Goal: Information Seeking & Learning: Check status

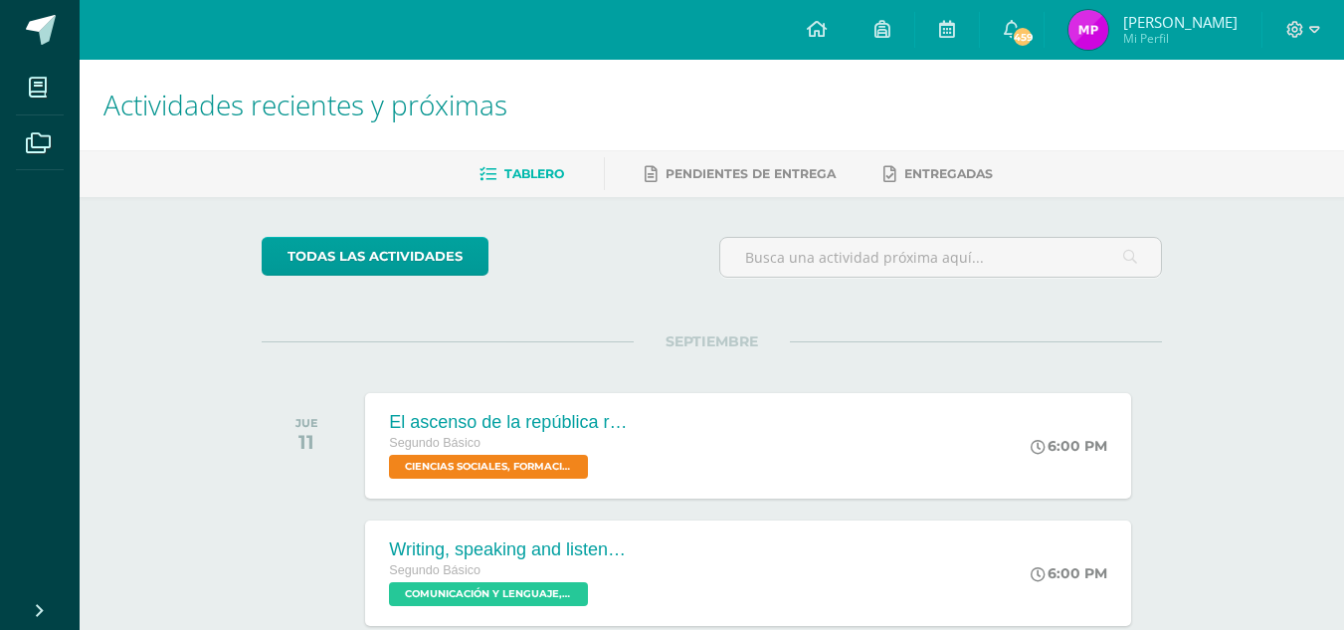
click at [1100, 42] on img at bounding box center [1088, 30] width 40 height 40
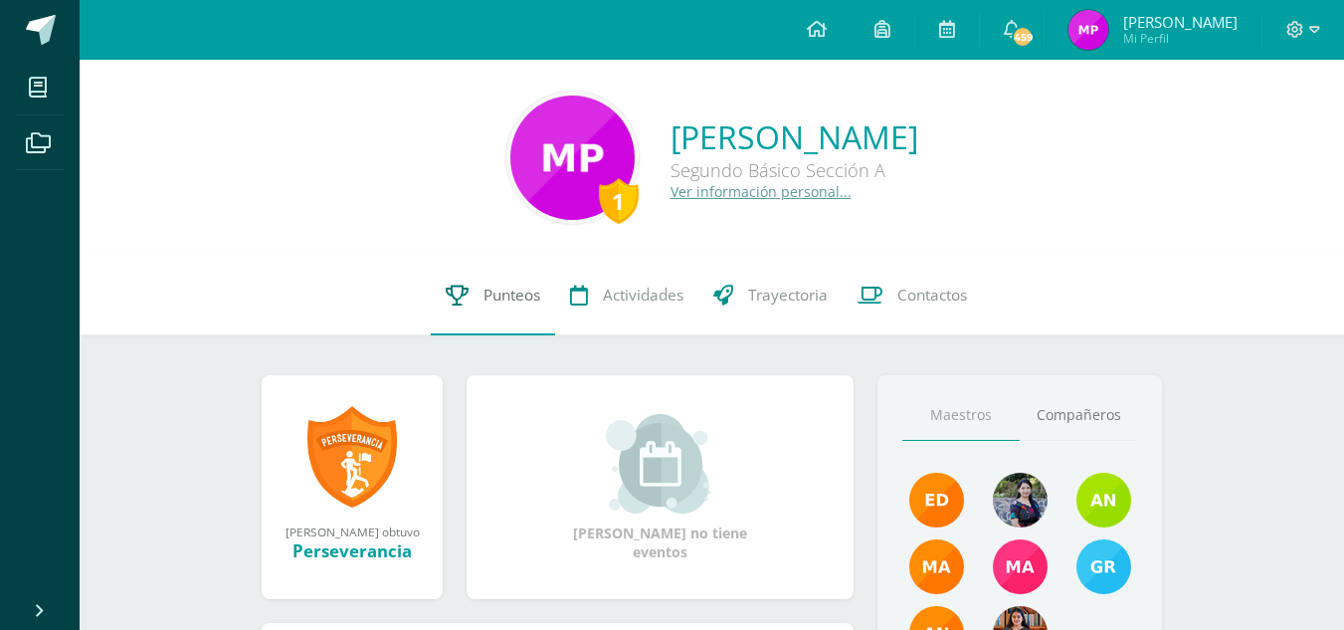
click at [472, 311] on link "Punteos" at bounding box center [493, 296] width 124 height 80
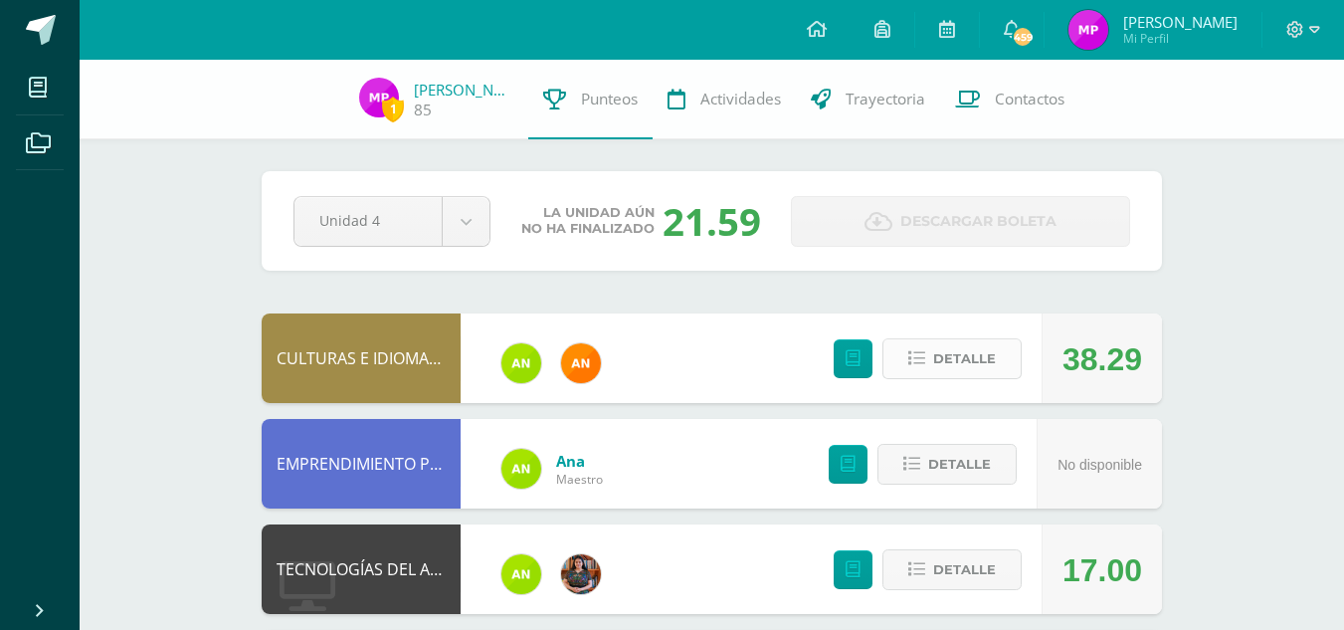
click at [951, 346] on span "Detalle" at bounding box center [964, 358] width 63 height 37
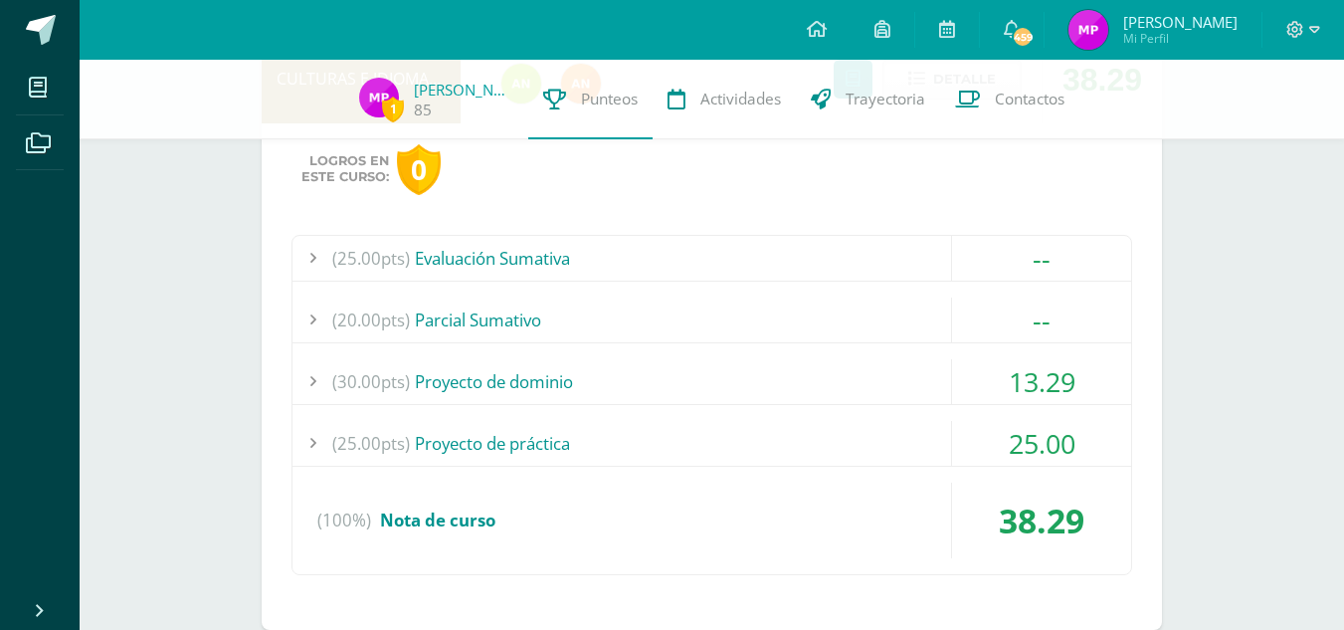
scroll to position [288, 0]
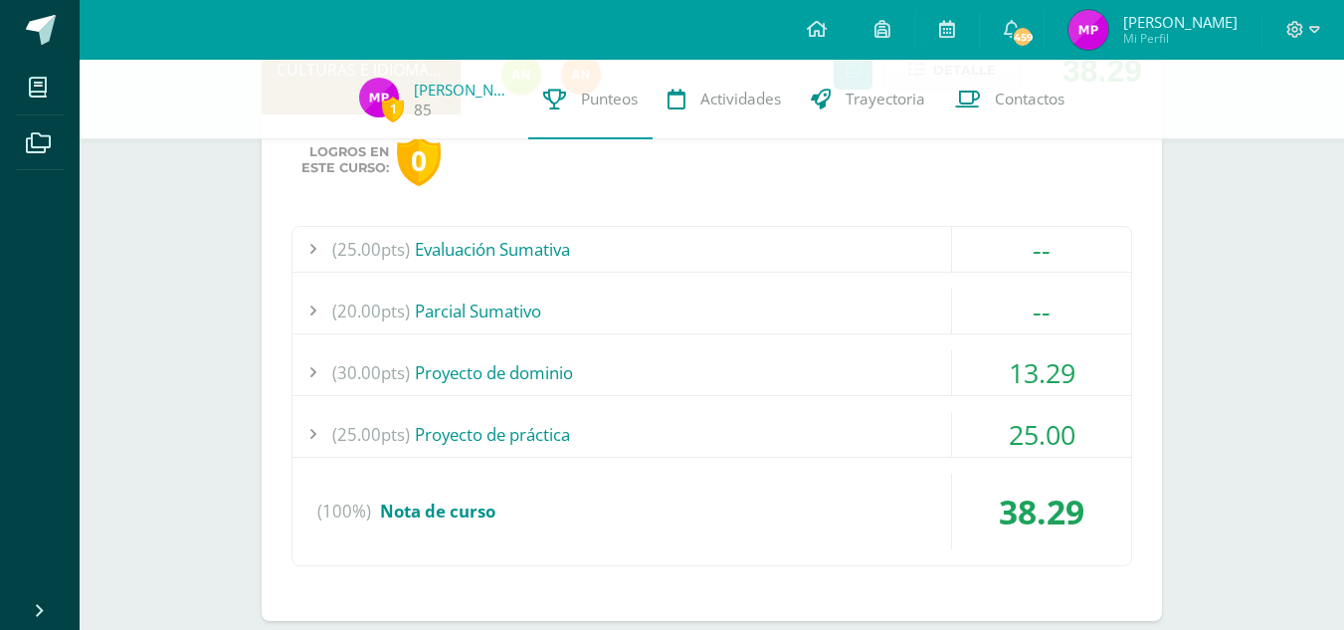
click at [900, 372] on div "(30.00pts) Proyecto de dominio" at bounding box center [711, 372] width 838 height 45
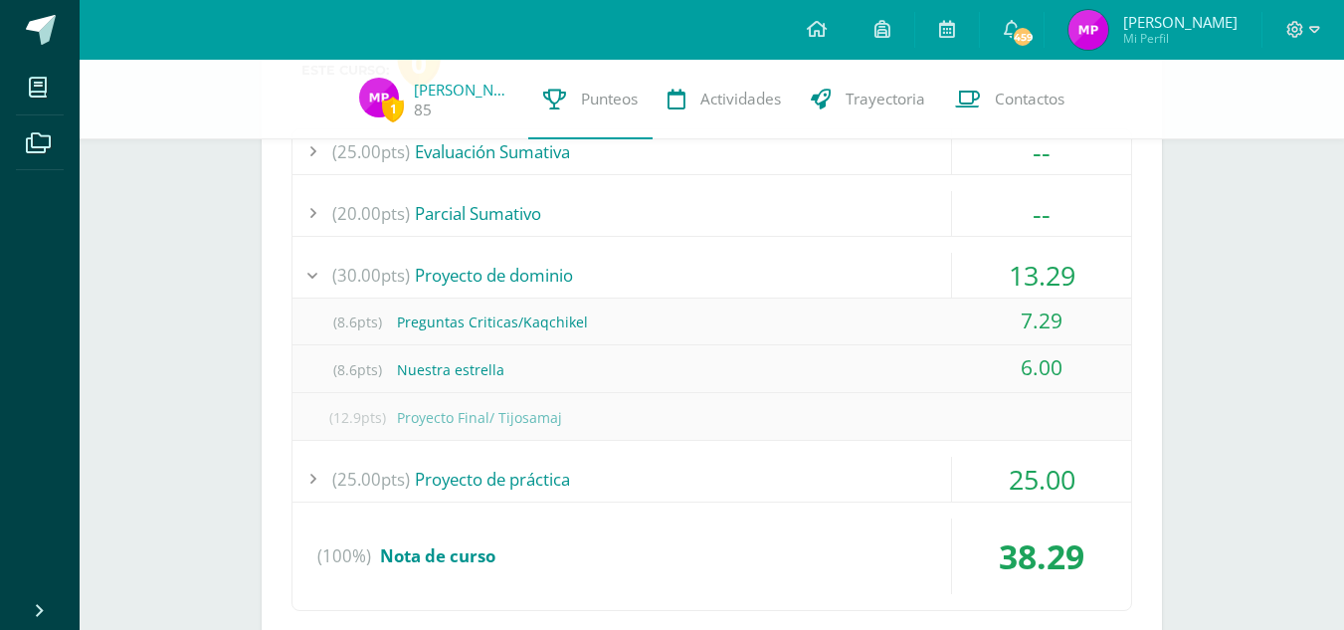
scroll to position [387, 0]
click at [907, 310] on div "(8.6pts) Preguntas Criticas/Kaqchikel" at bounding box center [711, 320] width 838 height 45
click at [891, 324] on div "(8.6pts) Preguntas Criticas/Kaqchikel" at bounding box center [711, 320] width 838 height 45
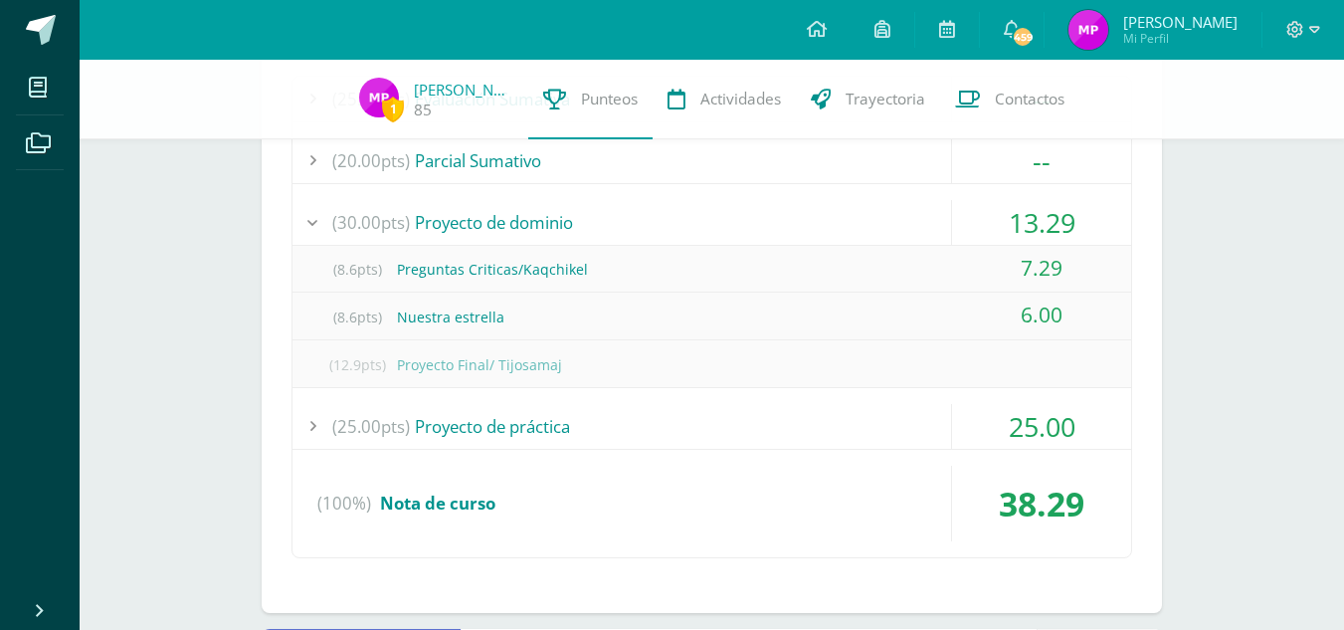
scroll to position [457, 0]
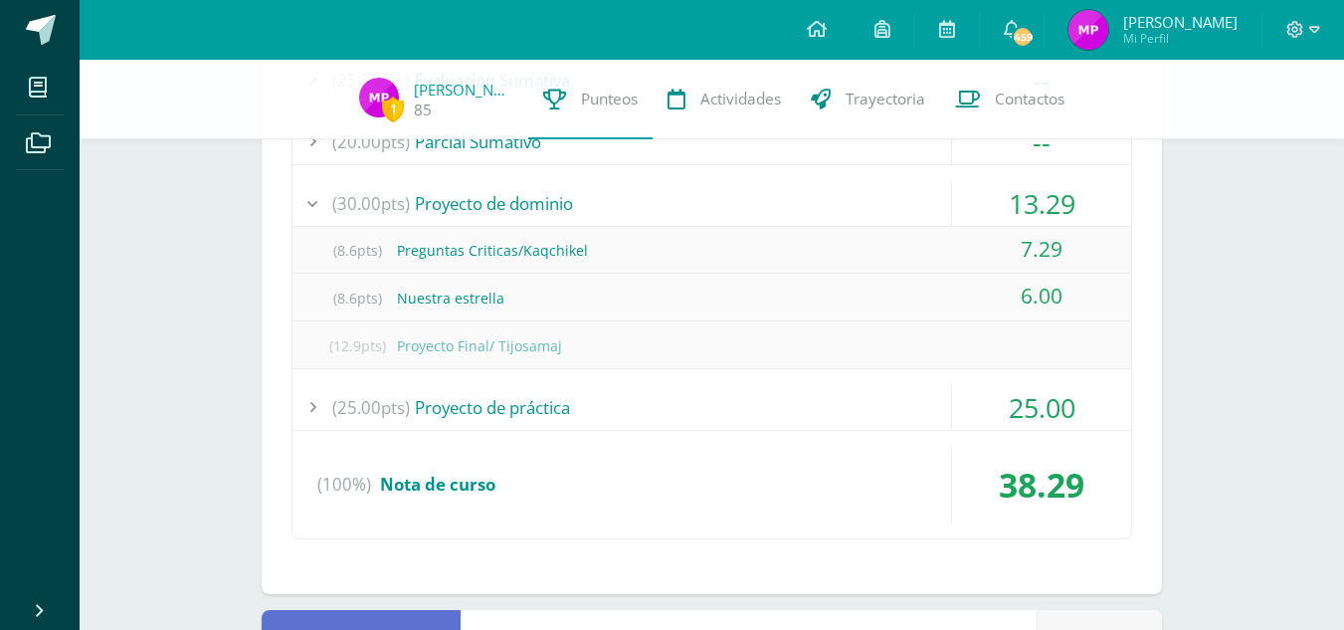
click at [971, 403] on div "25.00" at bounding box center [1041, 407] width 179 height 45
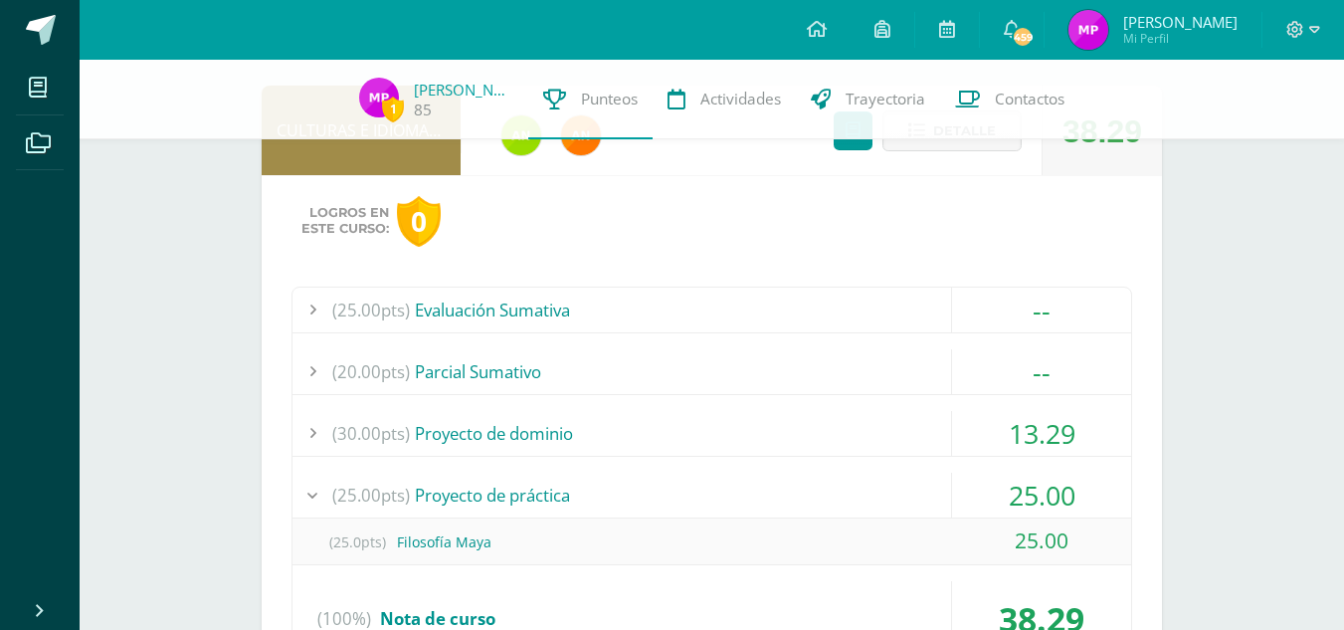
scroll to position [224, 0]
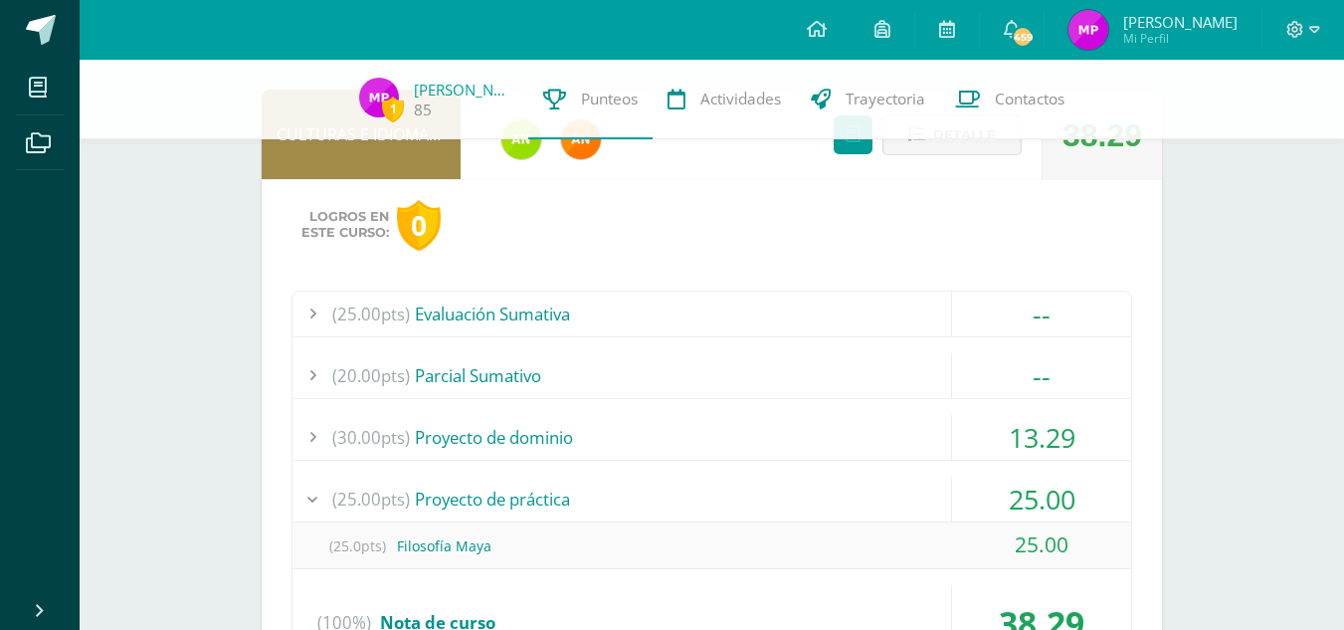
click at [935, 145] on span "Detalle" at bounding box center [964, 134] width 63 height 37
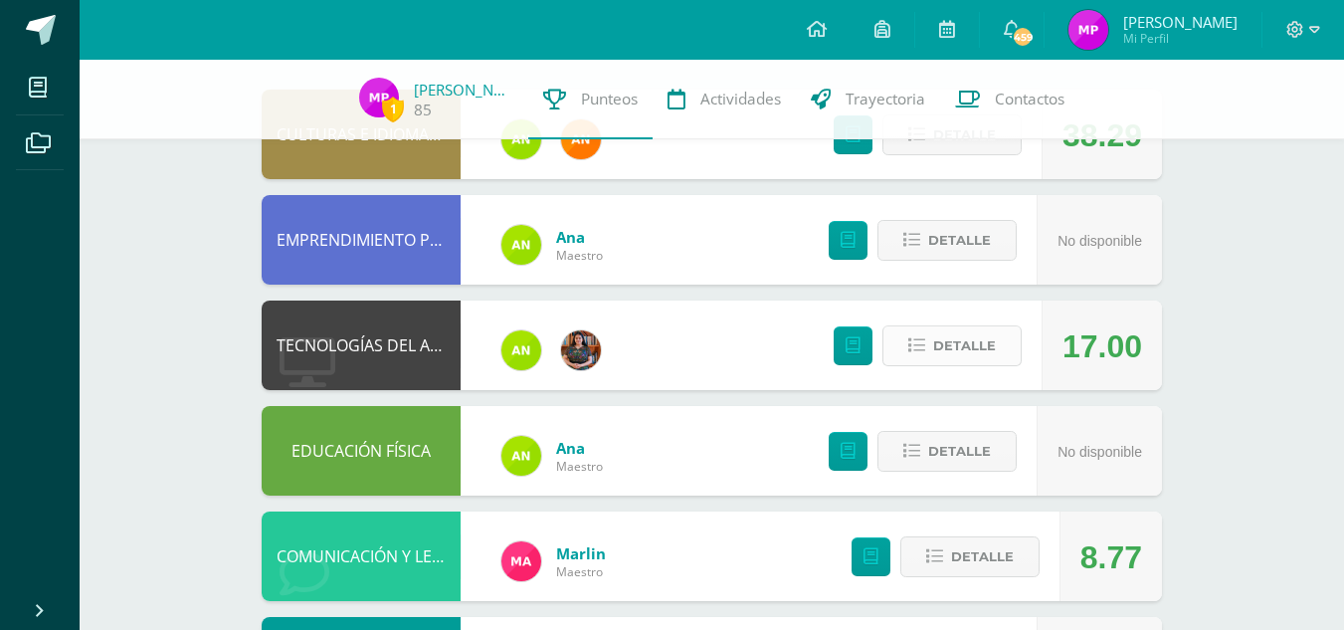
click at [972, 356] on span "Detalle" at bounding box center [964, 345] width 63 height 37
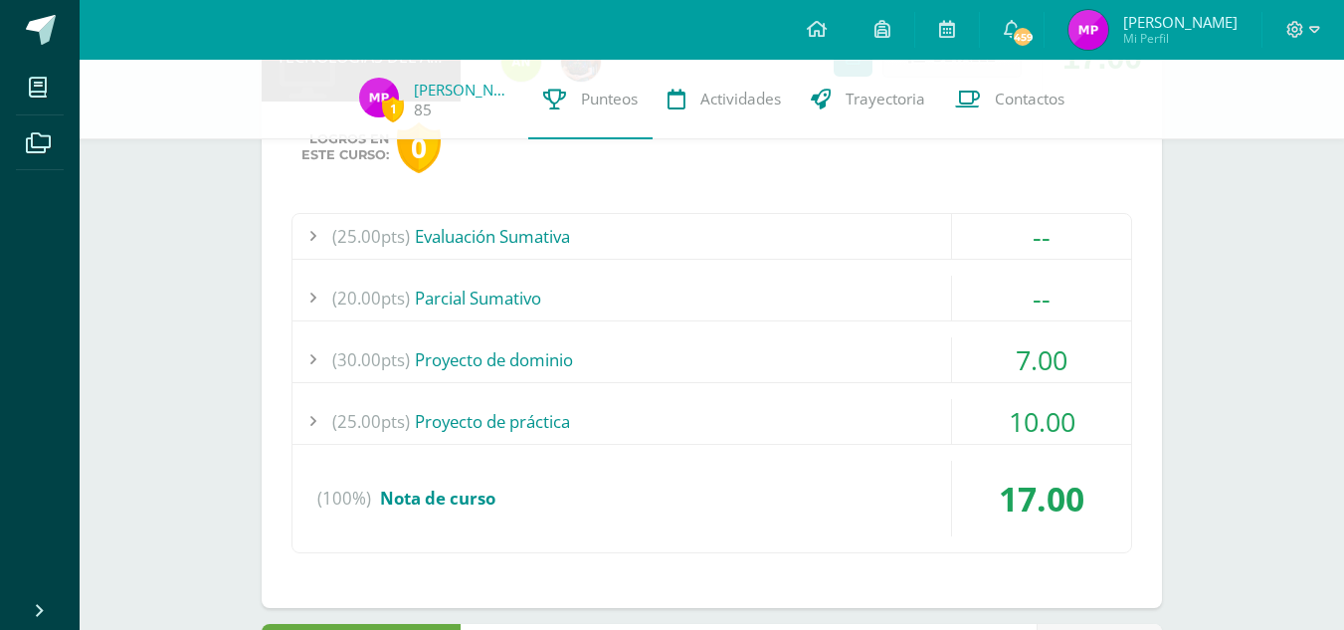
scroll to position [513, 0]
click at [910, 343] on div "(30.00pts) Proyecto de dominio" at bounding box center [711, 358] width 838 height 45
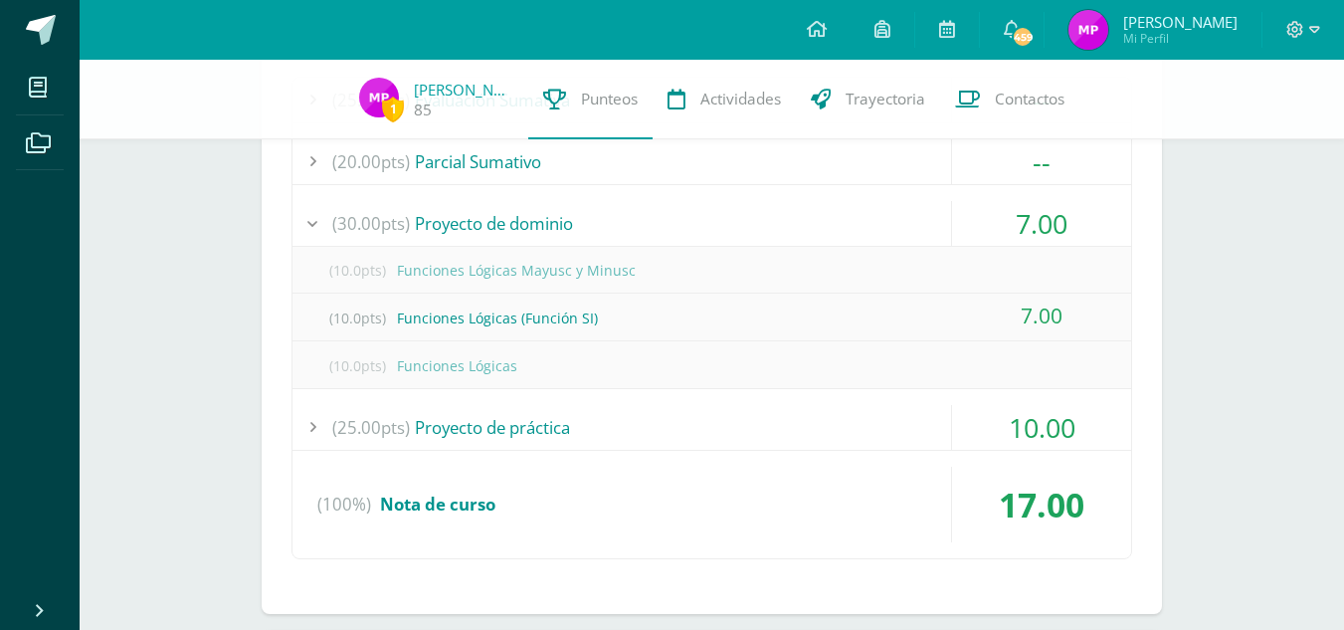
scroll to position [649, 0]
click at [923, 450] on div "(25.00pts) Evaluación Sumativa -- (25.0pts) Examen Final" at bounding box center [711, 317] width 840 height 482
click at [904, 416] on div "(25.00pts) Proyecto de práctica" at bounding box center [711, 426] width 838 height 45
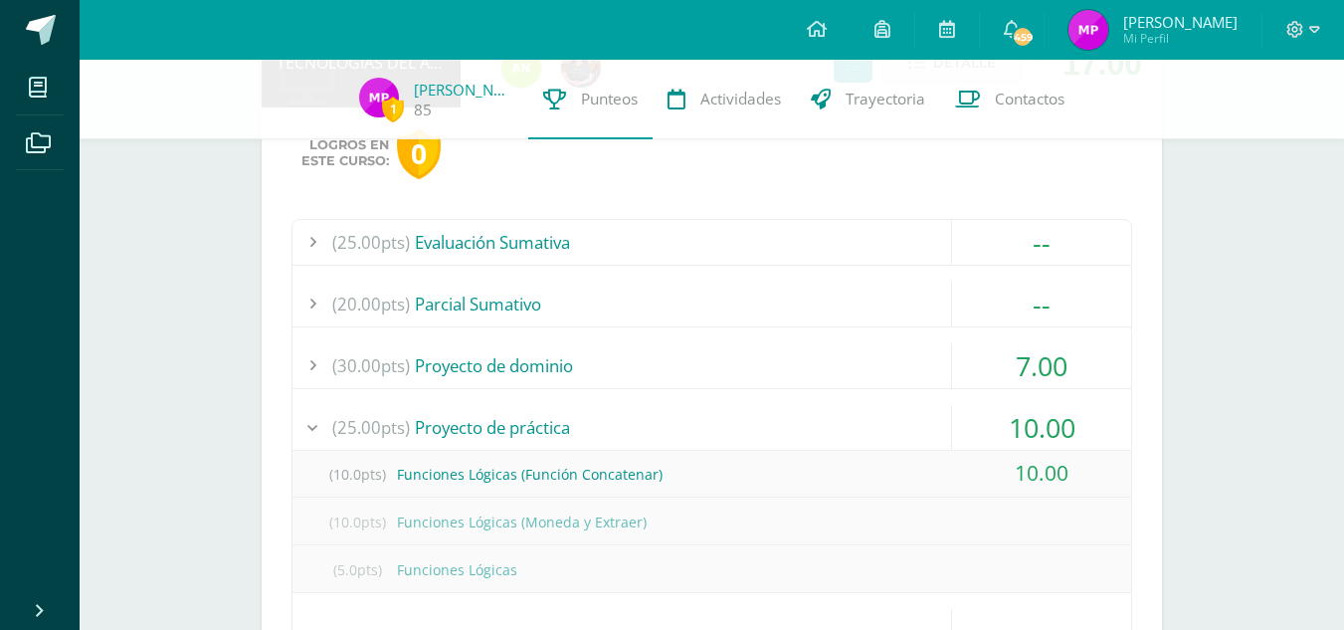
scroll to position [505, 0]
click at [871, 314] on div "(20.00pts) [GEOGRAPHIC_DATA]" at bounding box center [711, 304] width 838 height 45
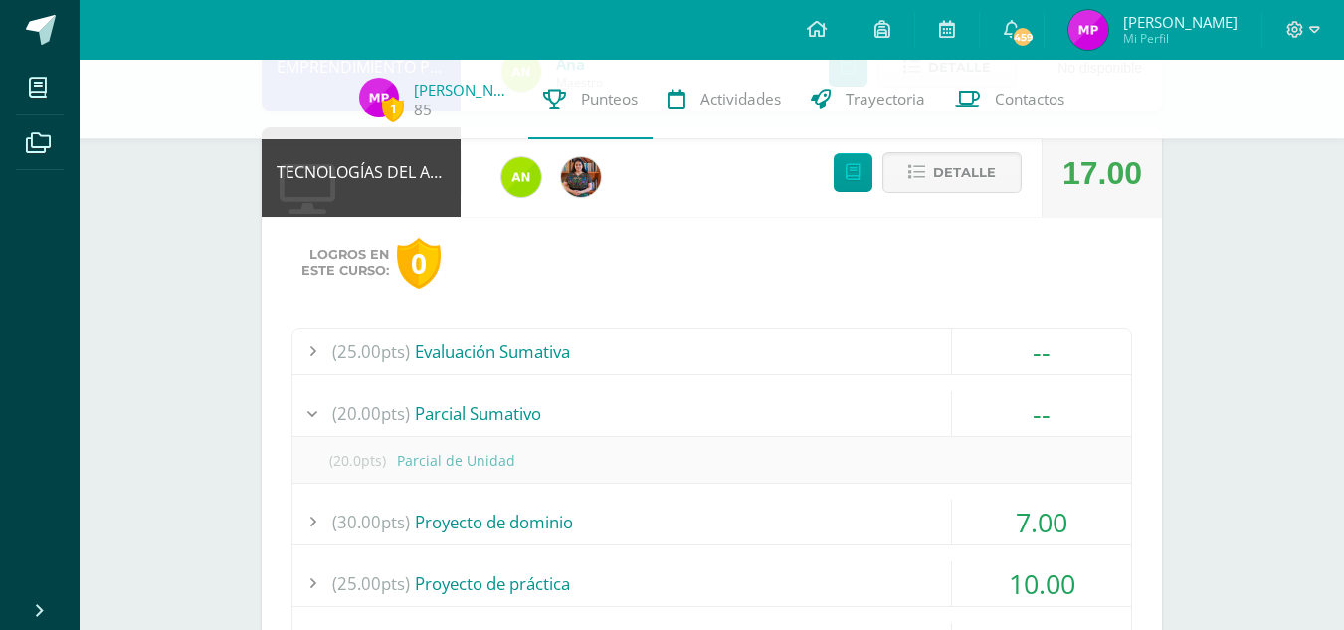
scroll to position [376, 0]
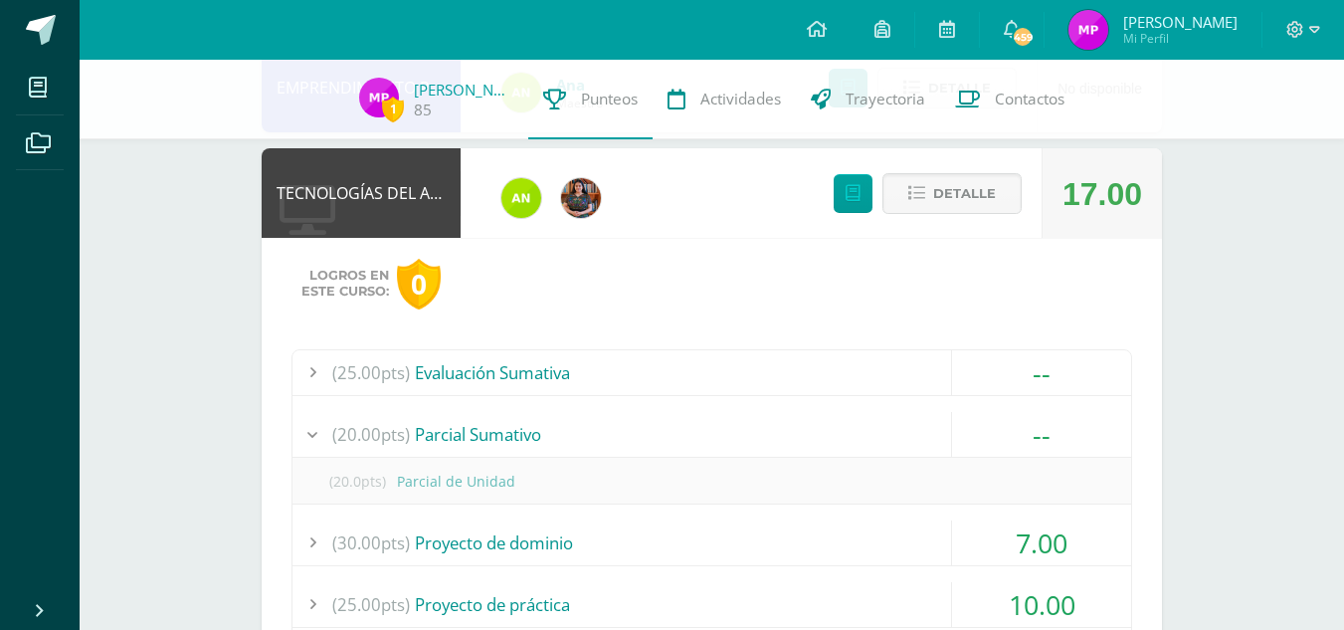
click at [873, 377] on div "(25.00pts) Evaluación Sumativa" at bounding box center [711, 372] width 838 height 45
click at [973, 208] on span "Detalle" at bounding box center [964, 193] width 63 height 37
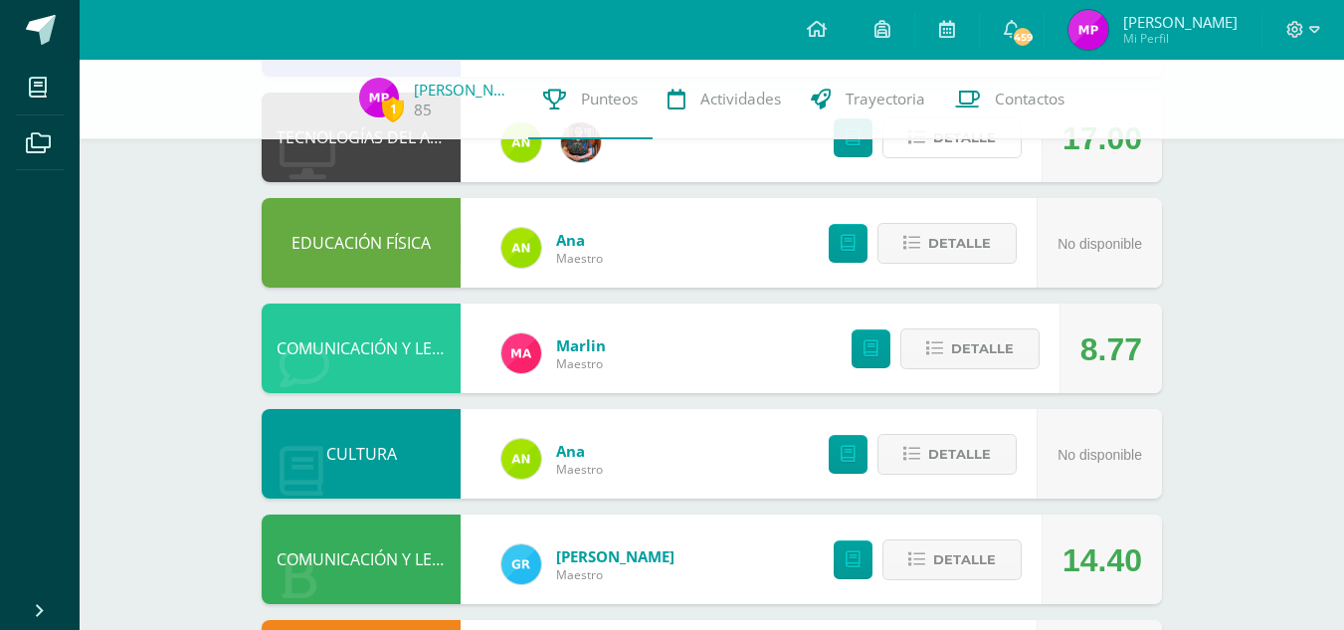
scroll to position [431, 0]
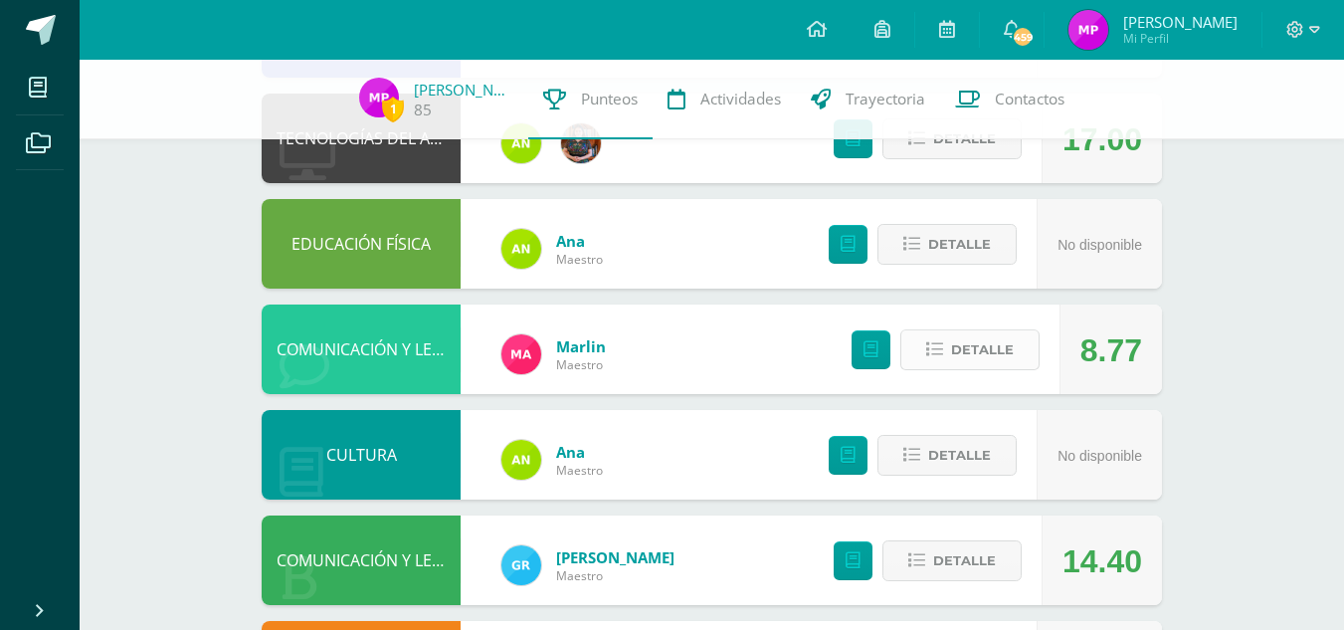
click at [949, 350] on button "Detalle" at bounding box center [969, 349] width 139 height 41
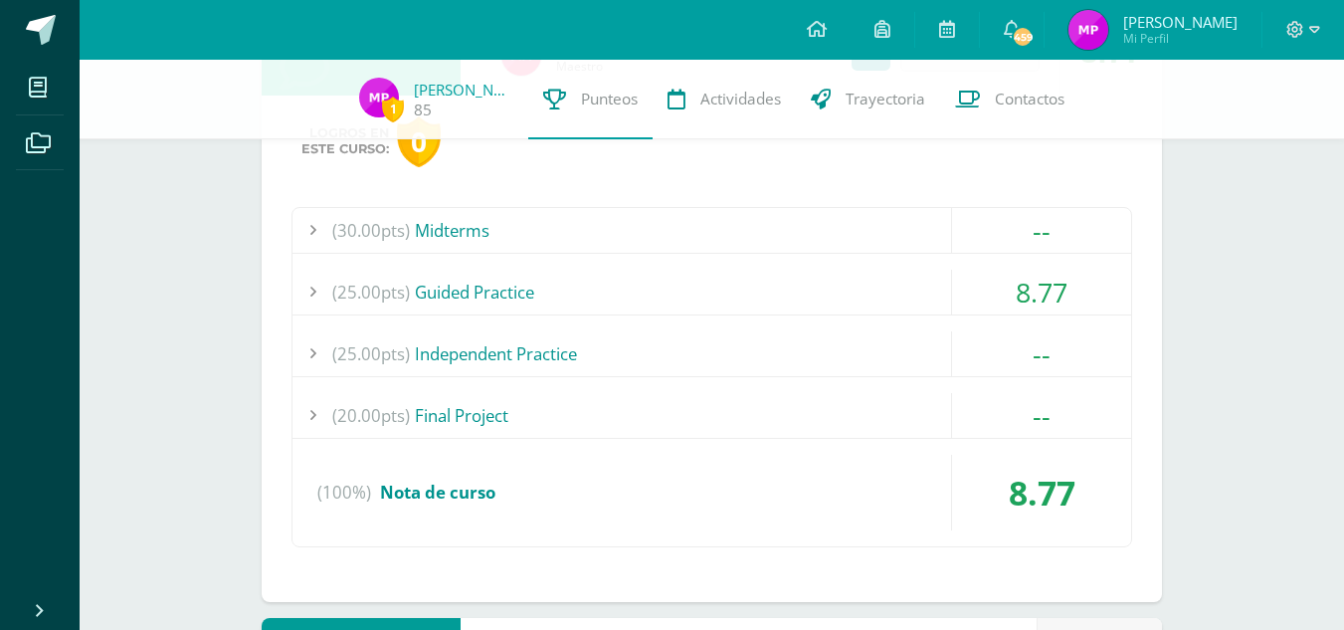
scroll to position [730, 0]
click at [905, 279] on div "(25.00pts) Guided Practice" at bounding box center [711, 291] width 838 height 45
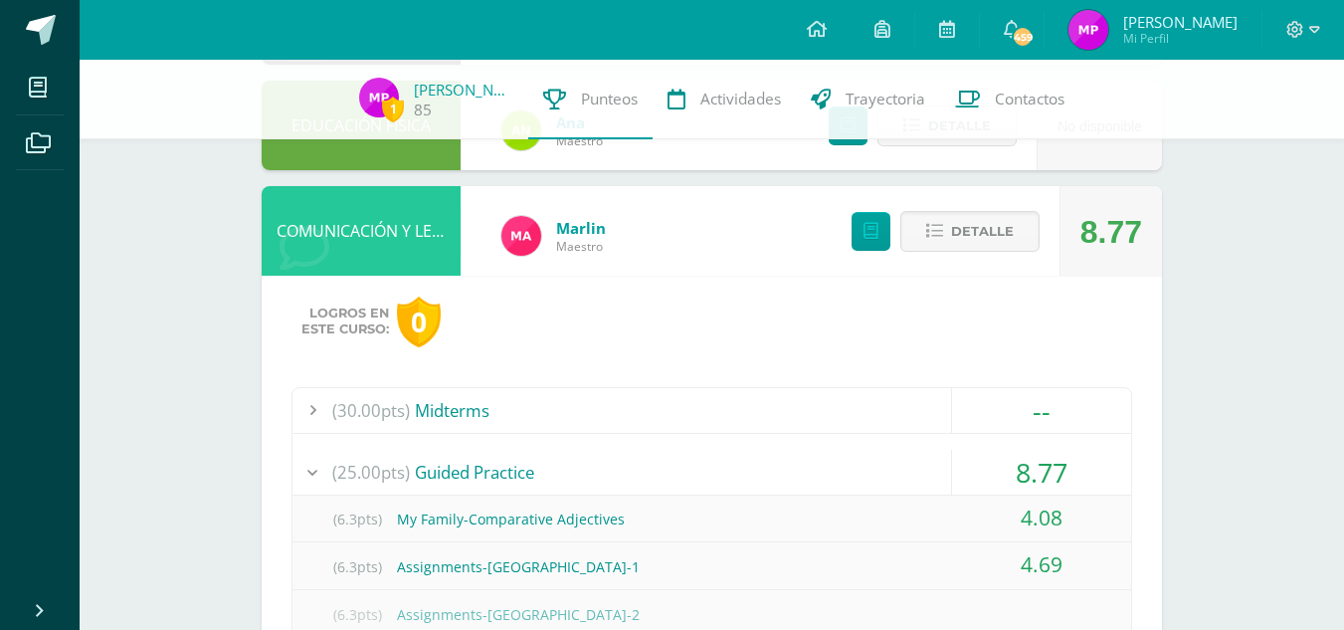
scroll to position [548, 0]
click at [940, 242] on button "Detalle" at bounding box center [969, 232] width 139 height 41
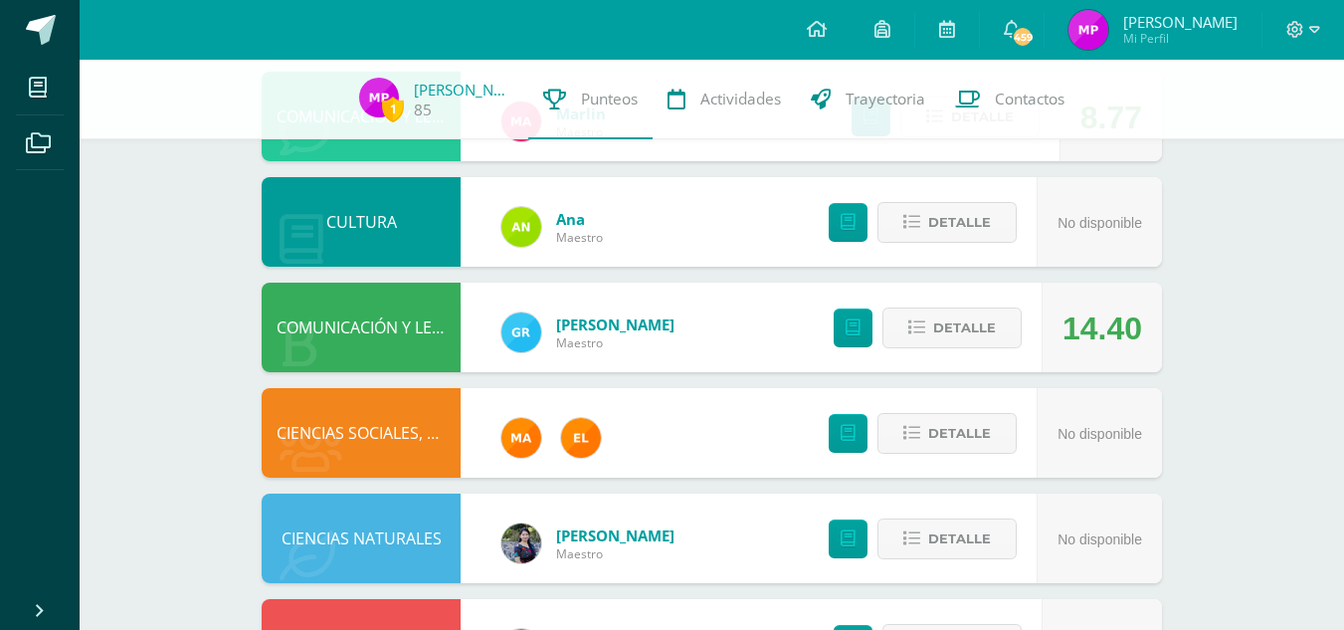
scroll to position [716, 0]
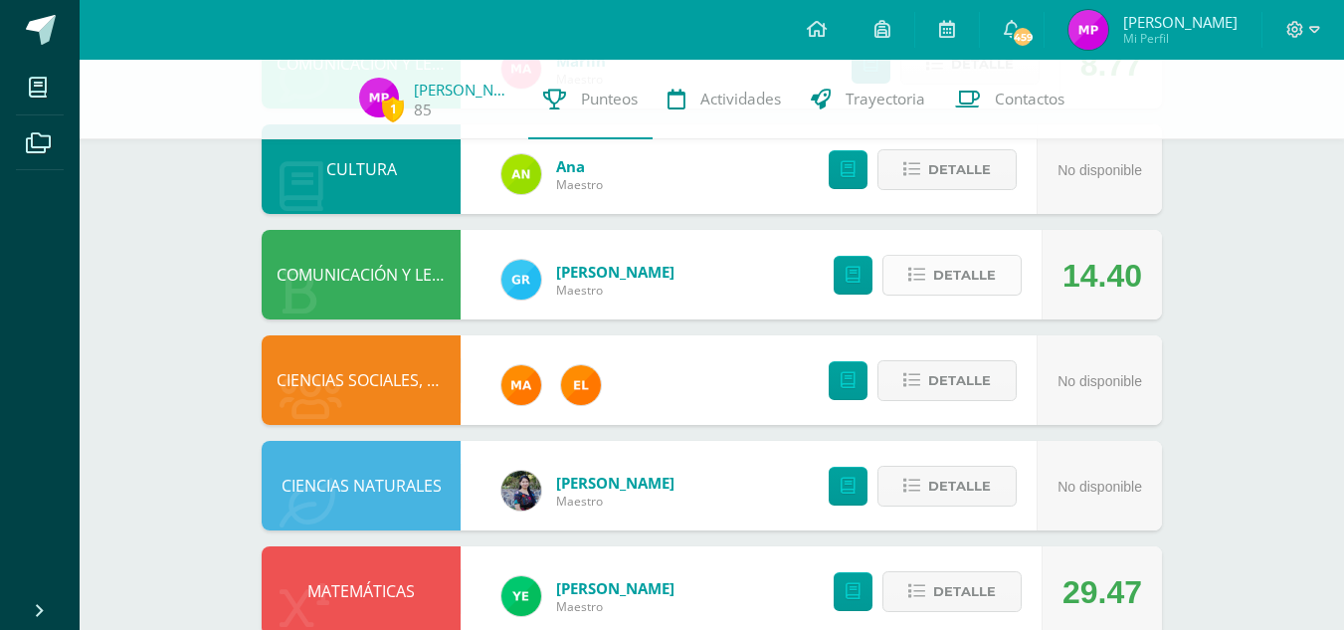
click at [971, 279] on span "Detalle" at bounding box center [964, 275] width 63 height 37
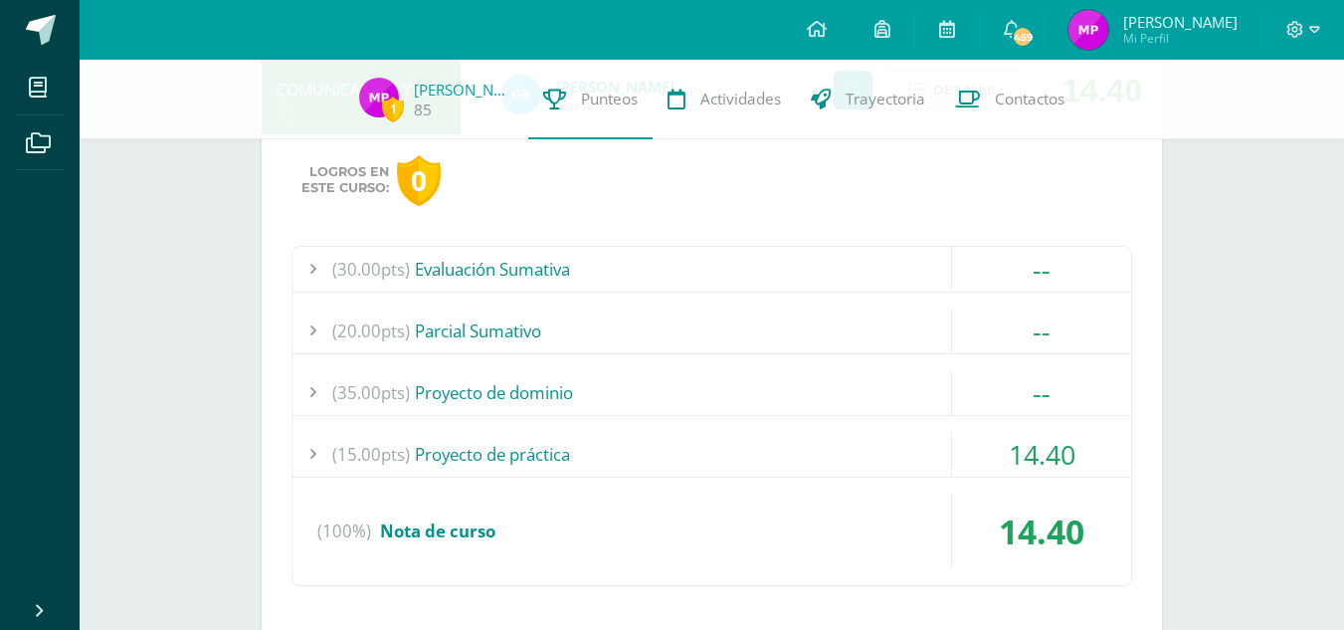
scroll to position [935, 0]
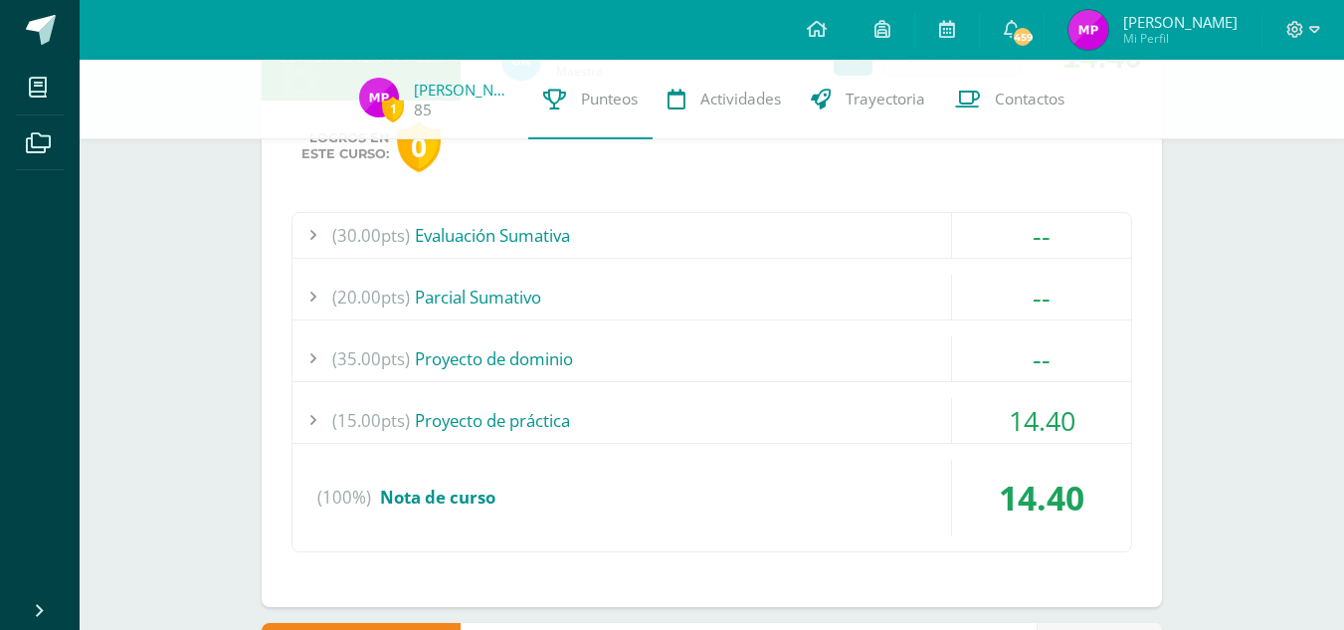
click at [959, 429] on div "14.40" at bounding box center [1041, 420] width 179 height 45
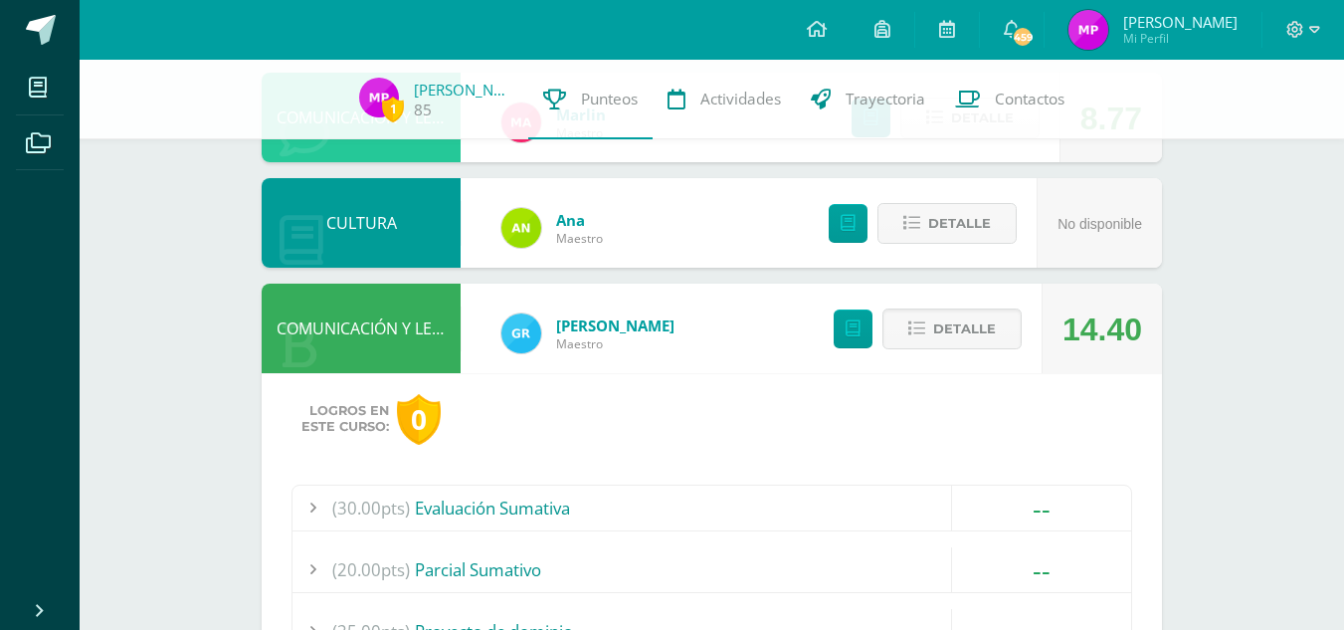
scroll to position [661, 0]
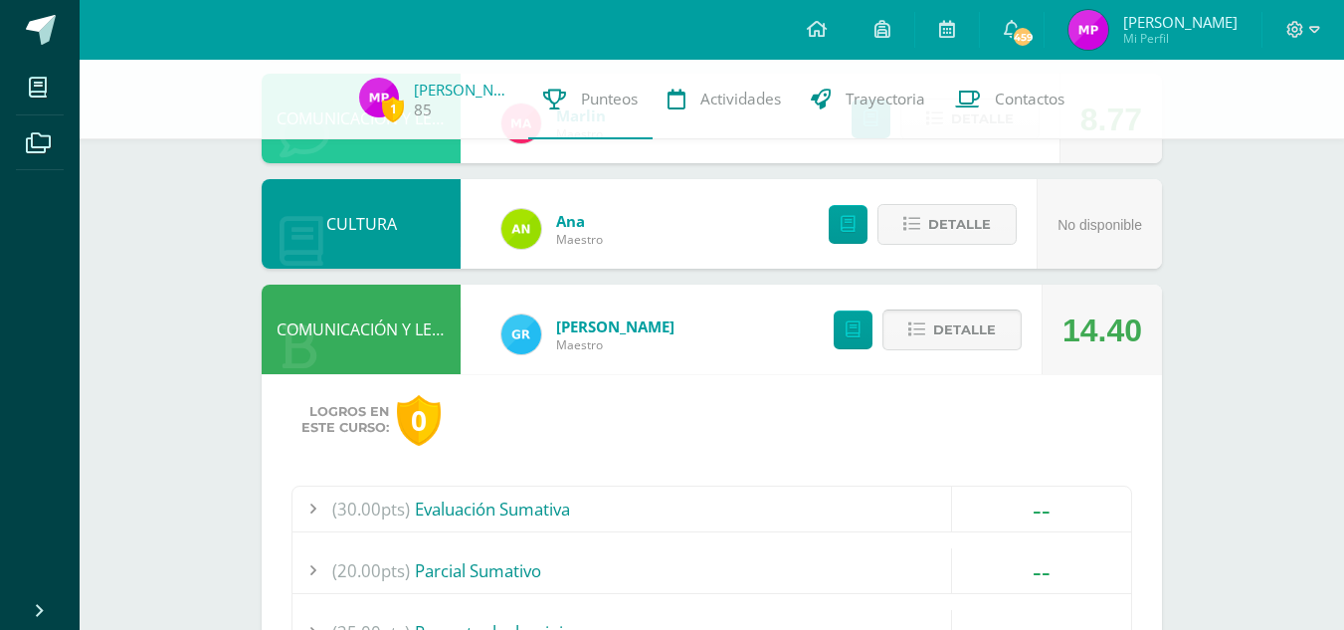
click at [959, 328] on span "Detalle" at bounding box center [964, 329] width 63 height 37
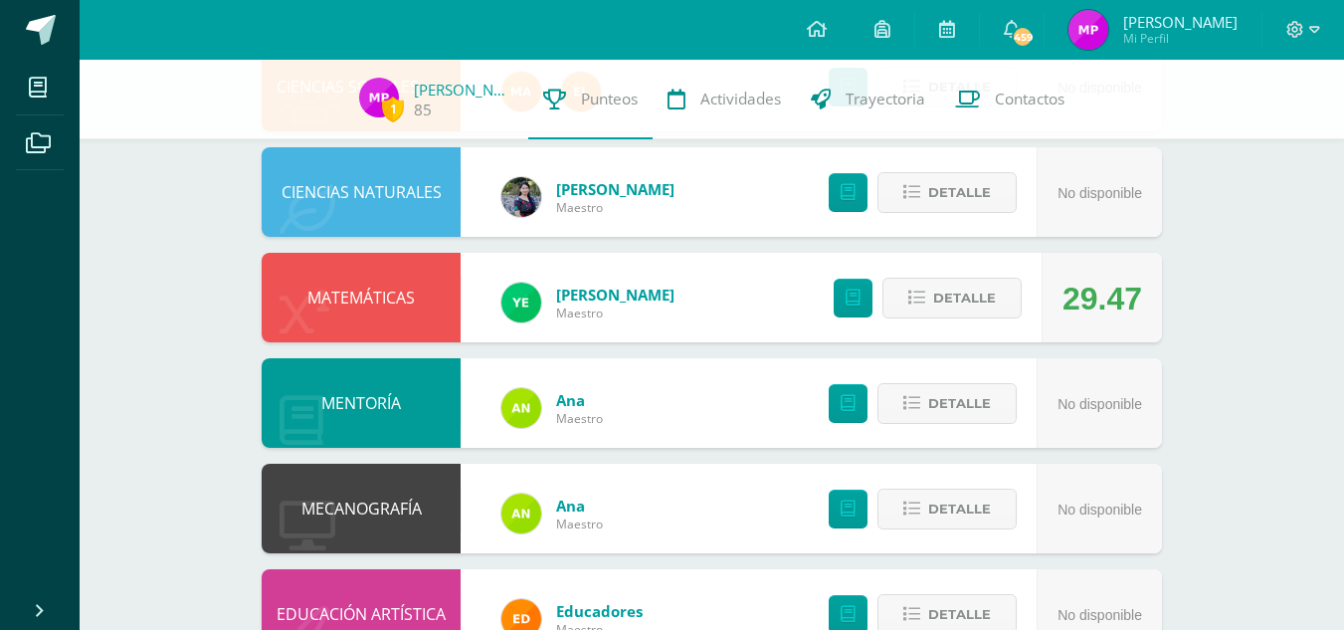
scroll to position [1011, 0]
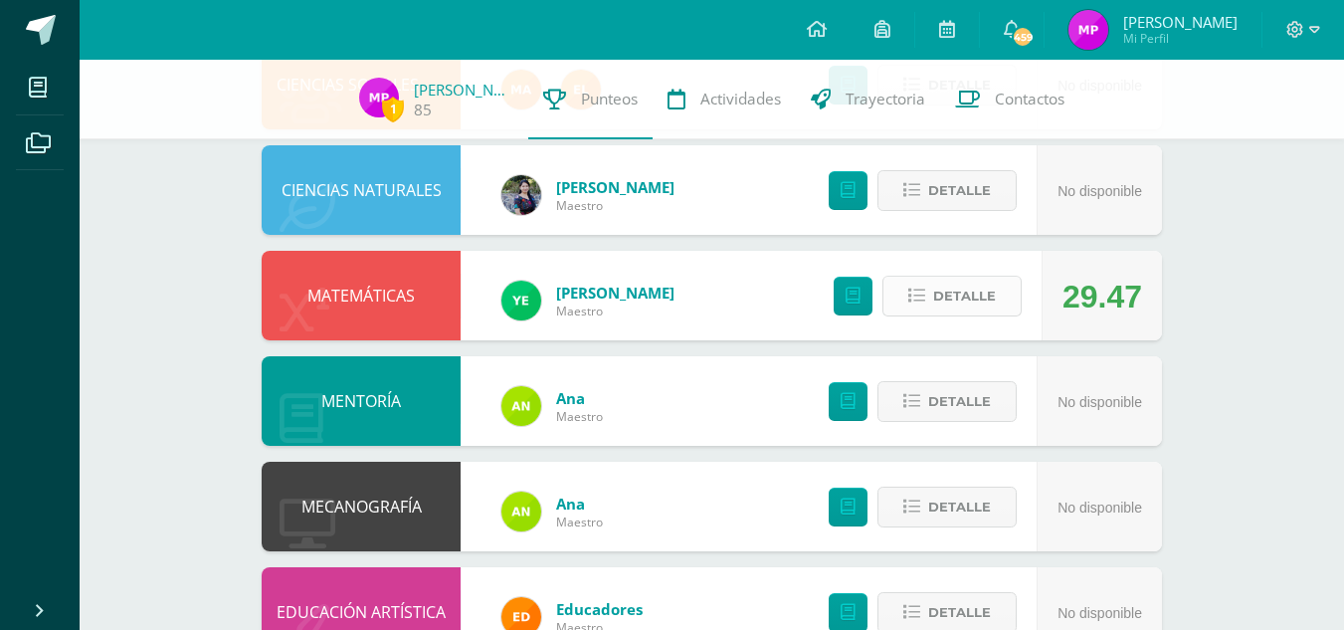
click at [936, 284] on span "Detalle" at bounding box center [964, 295] width 63 height 37
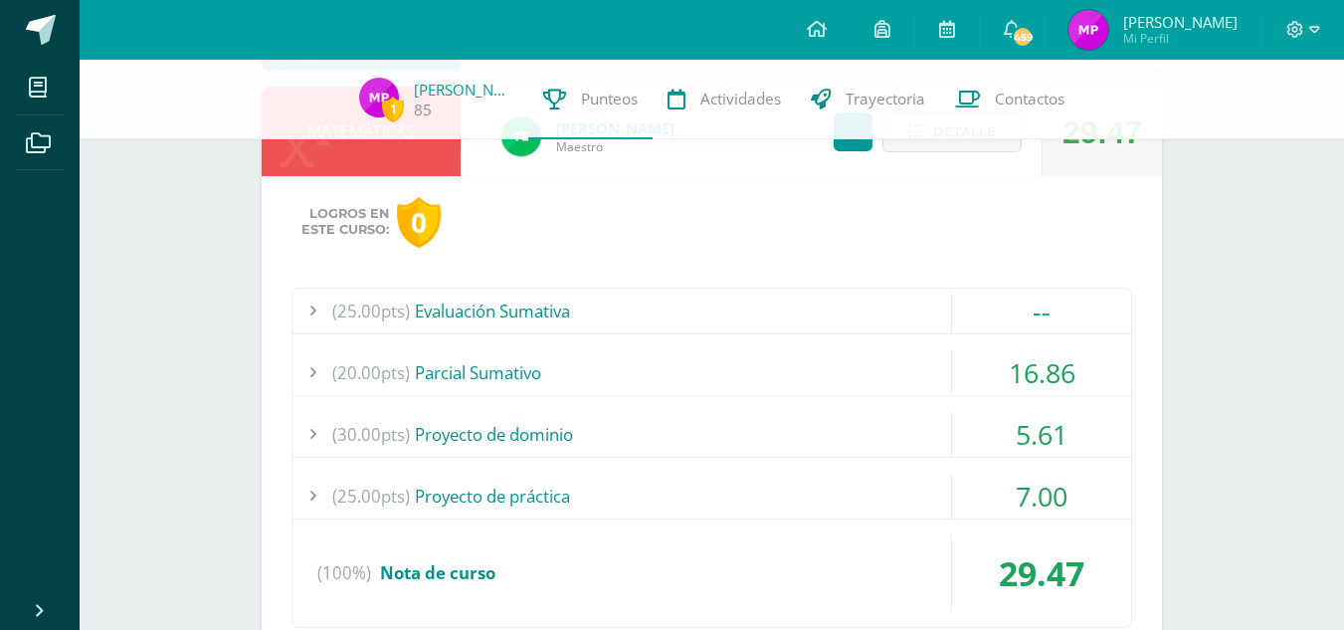
scroll to position [1180, 0]
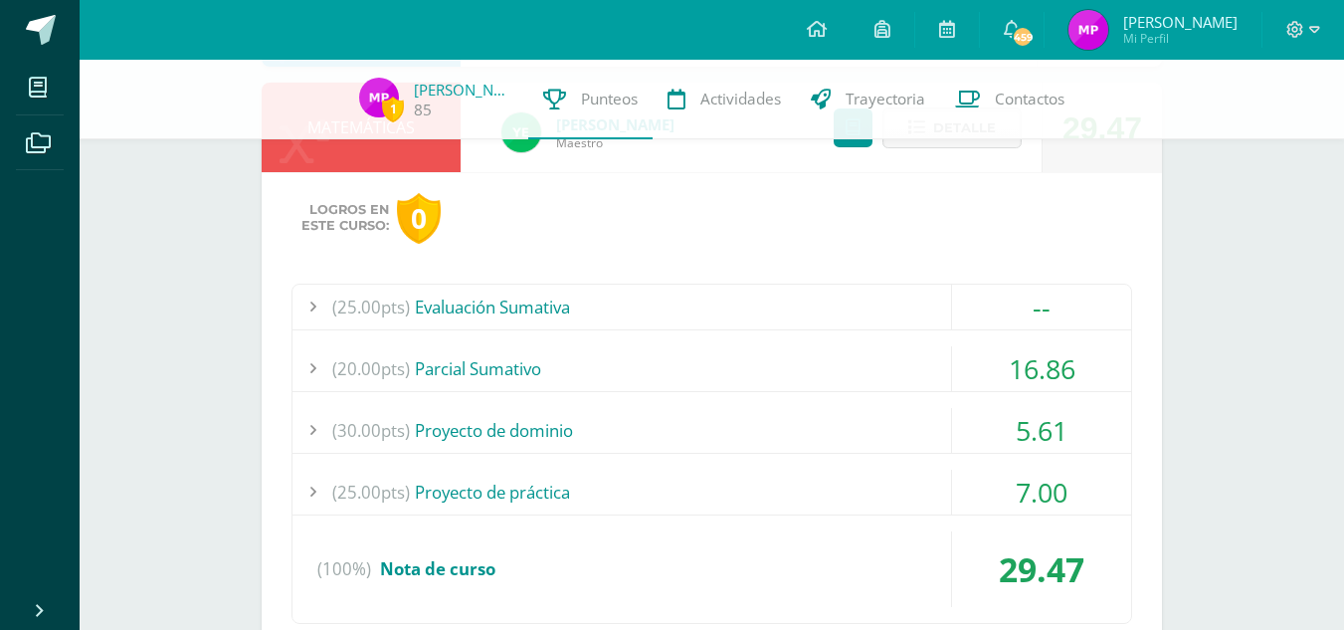
click at [958, 377] on div "16.86" at bounding box center [1041, 368] width 179 height 45
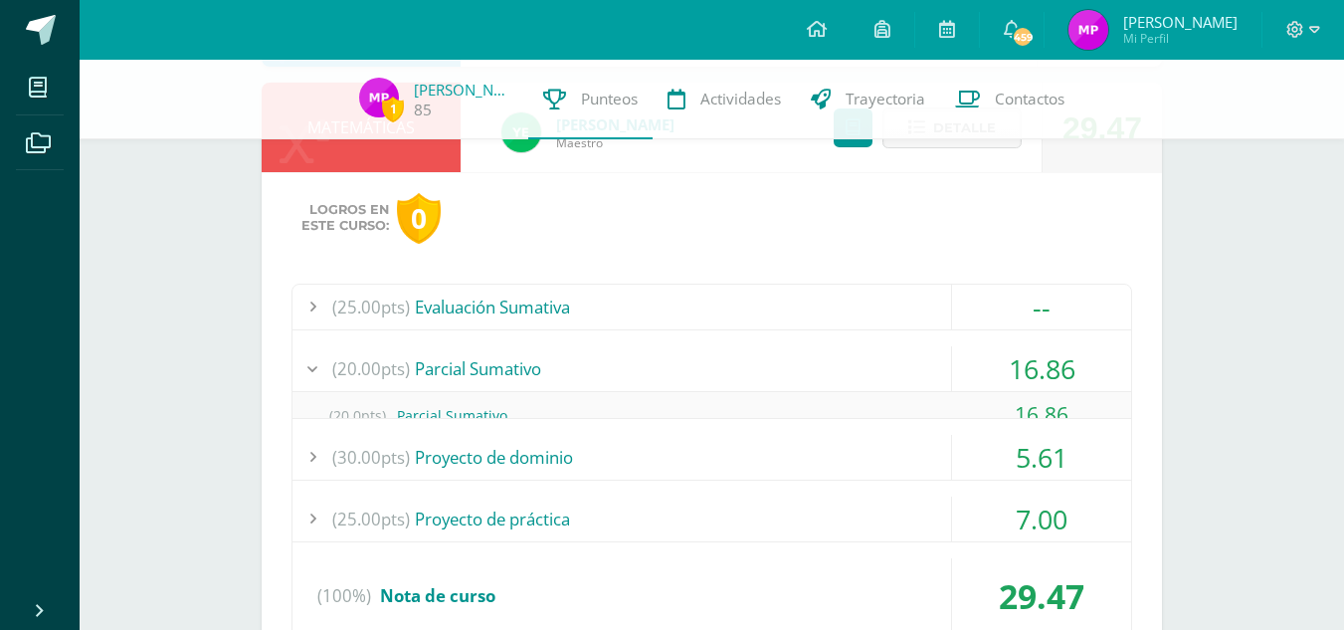
click at [958, 377] on div "16.86" at bounding box center [1041, 368] width 179 height 45
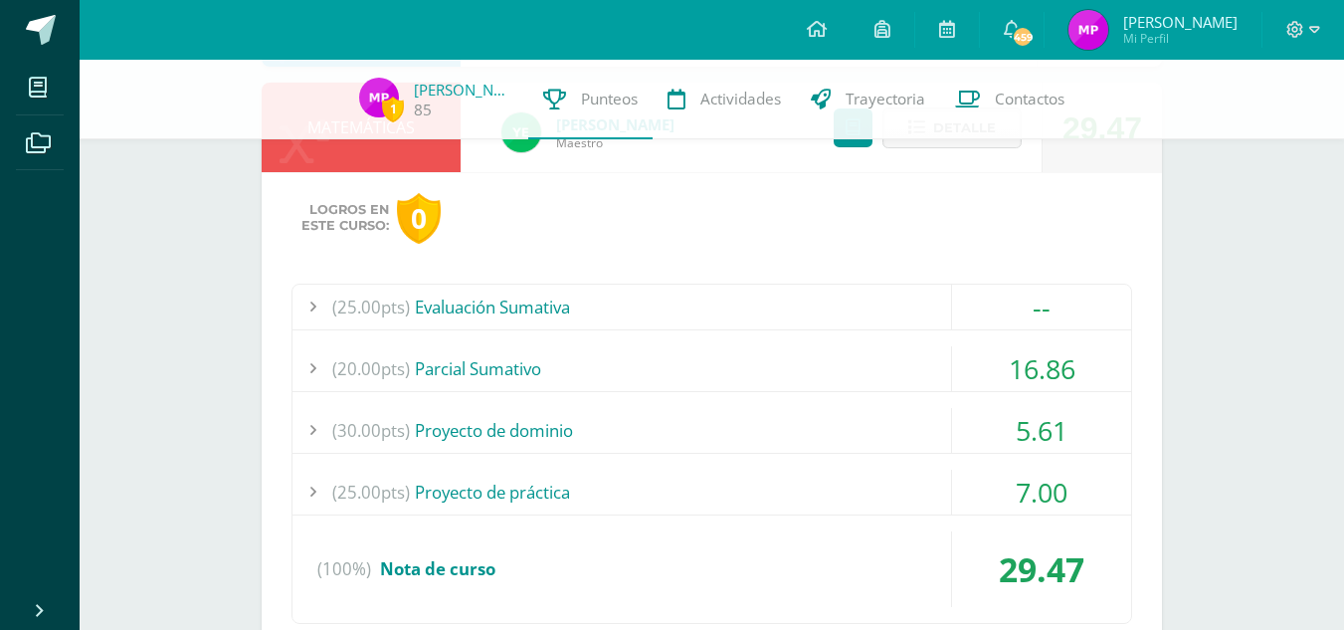
click at [958, 377] on div "16.86" at bounding box center [1041, 368] width 179 height 45
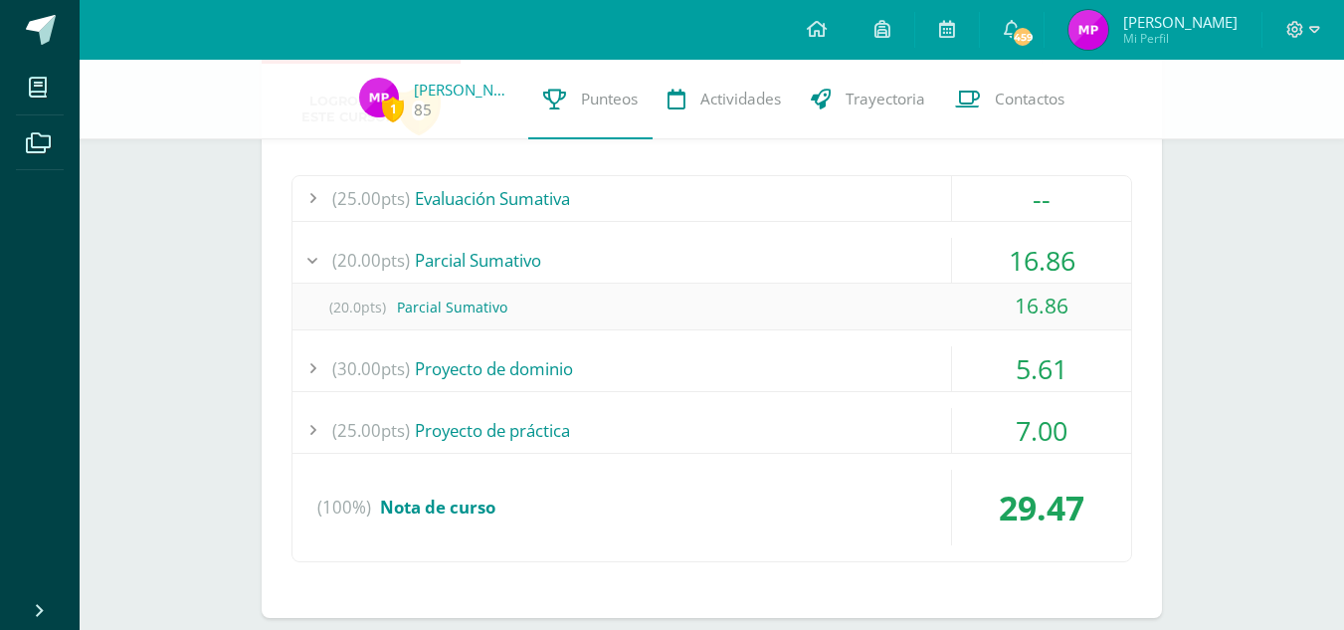
scroll to position [1290, 0]
click at [949, 379] on div "(30.00pts) Proyecto de dominio" at bounding box center [711, 366] width 838 height 45
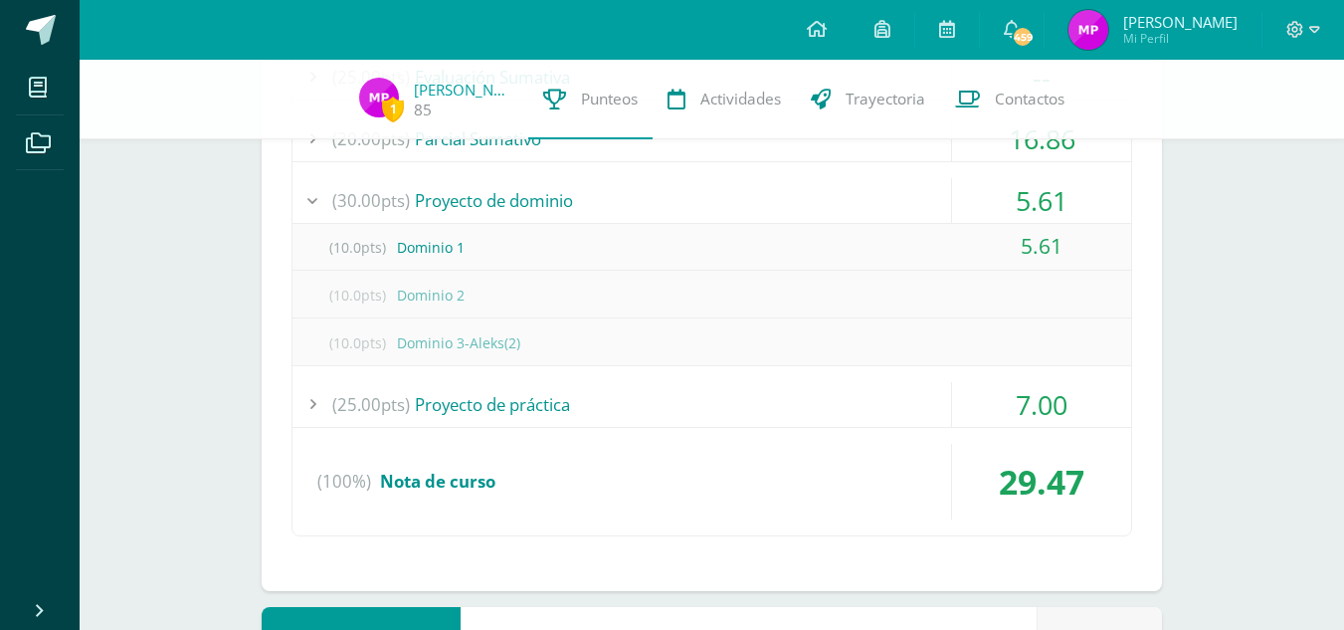
scroll to position [1410, 0]
click at [829, 408] on div "(25.00pts) Proyecto de práctica" at bounding box center [711, 403] width 838 height 45
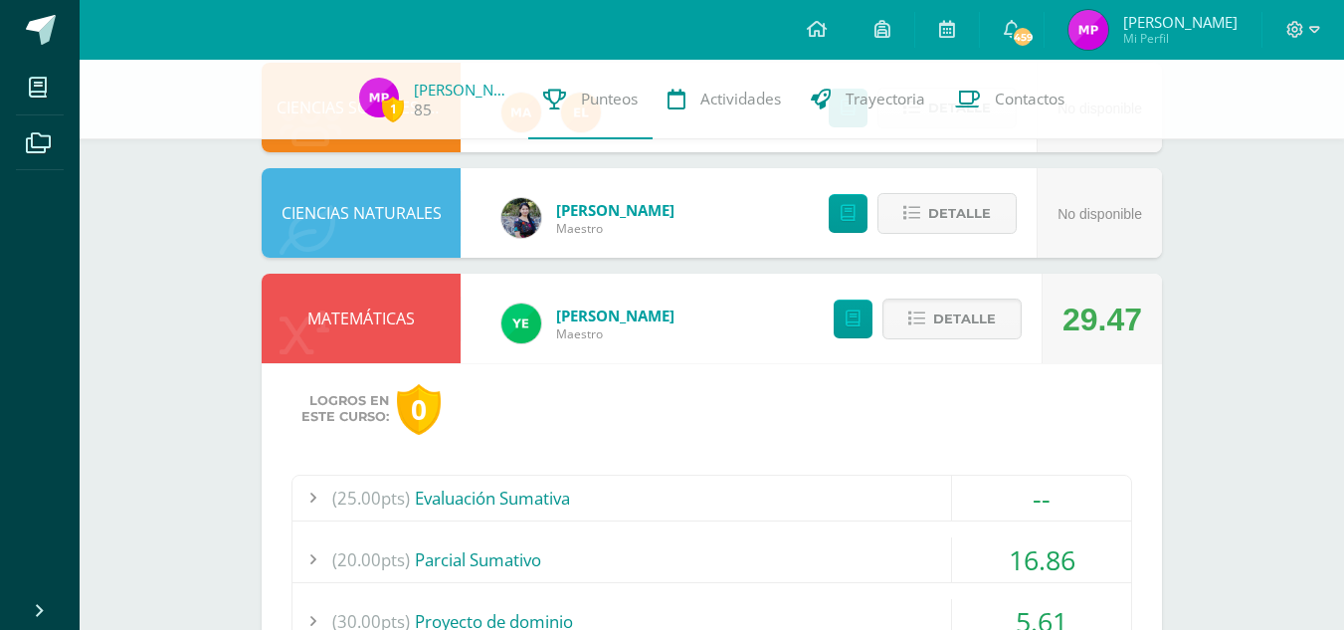
scroll to position [988, 0]
click at [950, 310] on span "Detalle" at bounding box center [964, 319] width 63 height 37
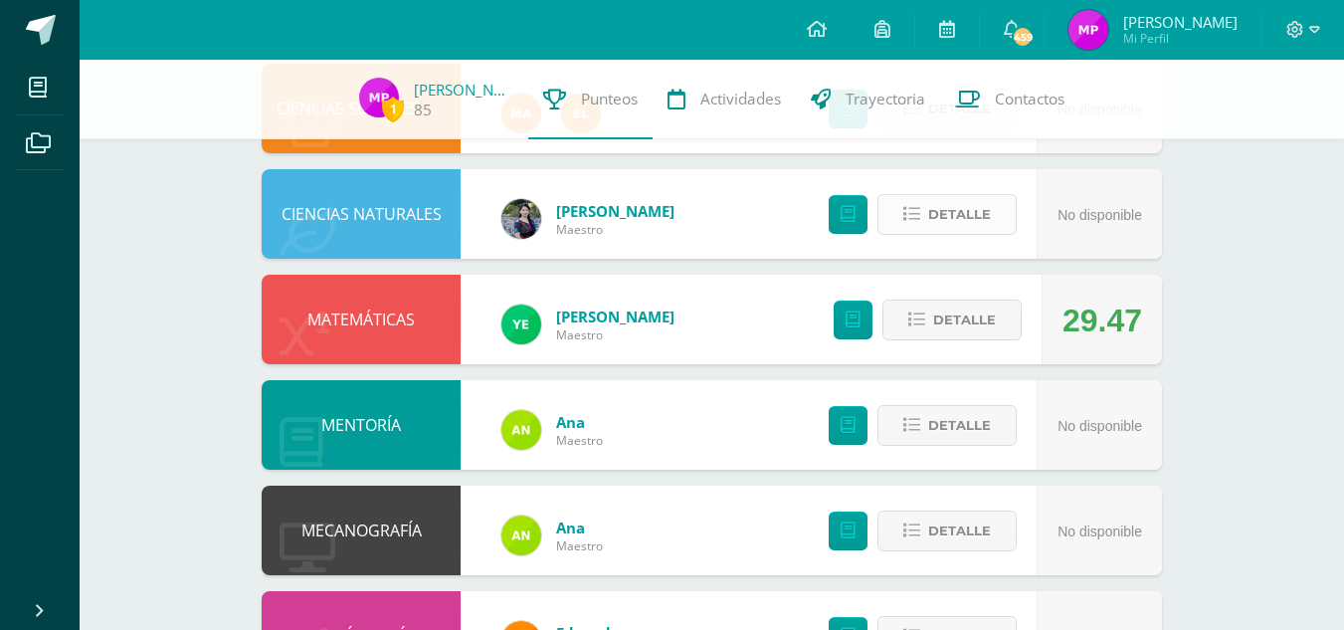
click at [938, 225] on span "Detalle" at bounding box center [959, 214] width 63 height 37
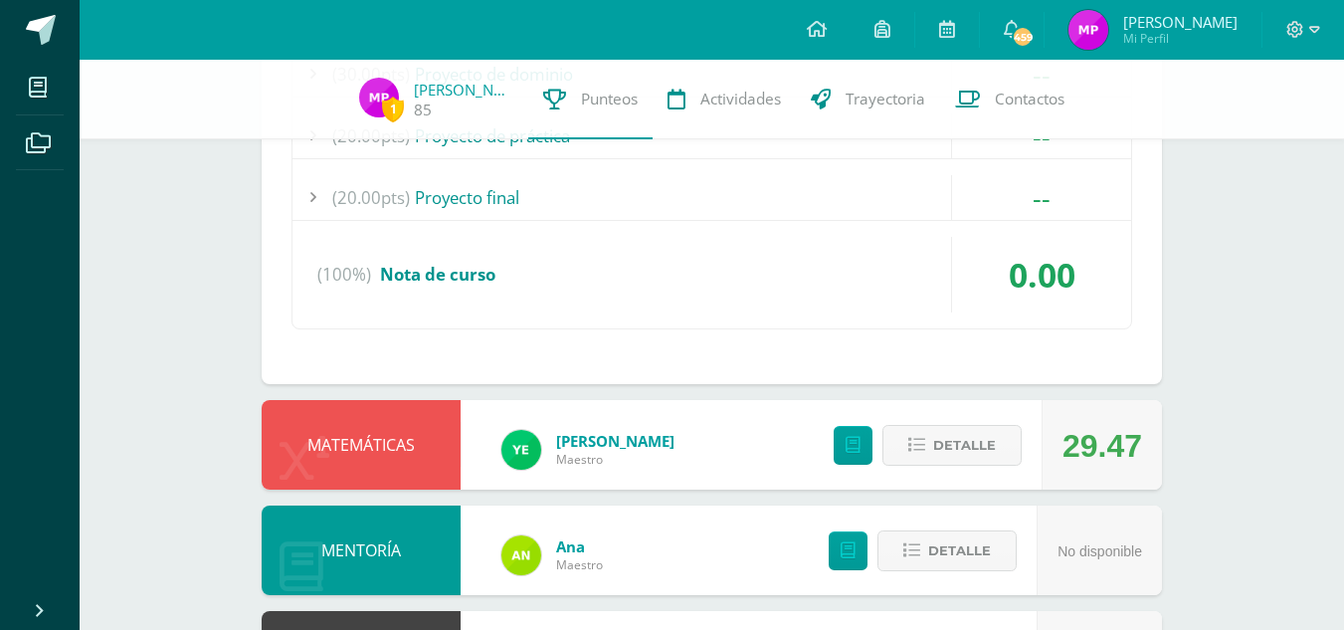
scroll to position [1431, 0]
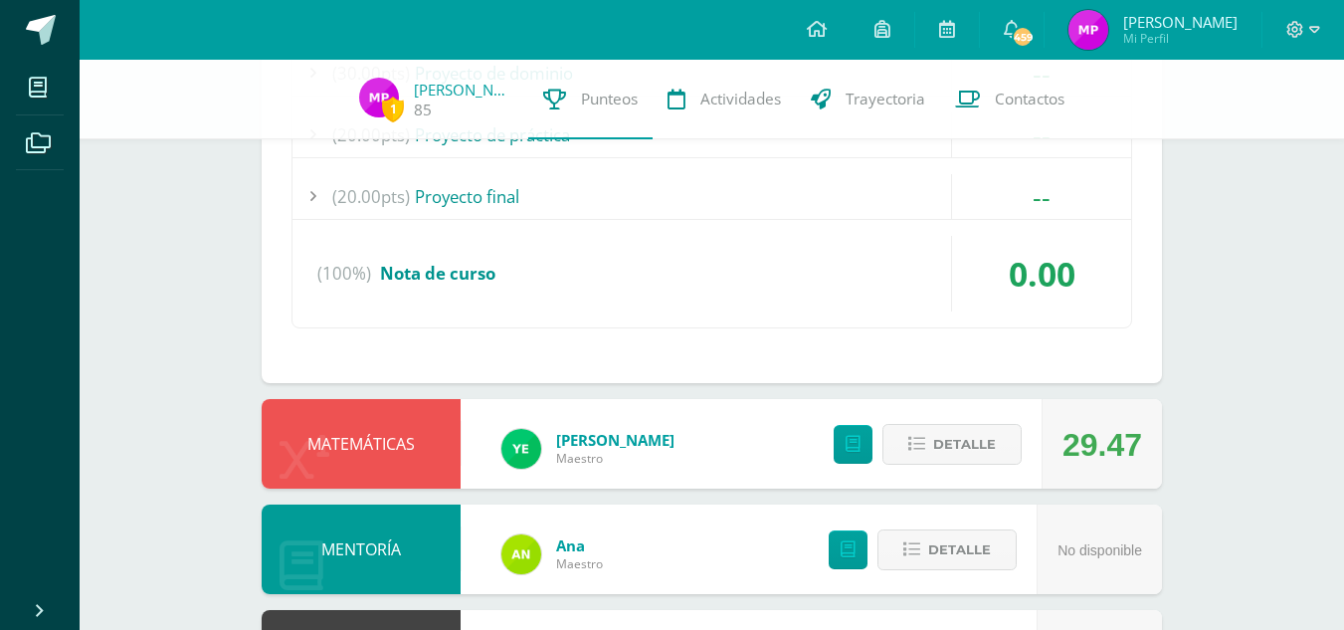
click at [908, 202] on div "(20.00pts) Proyecto final" at bounding box center [711, 196] width 838 height 45
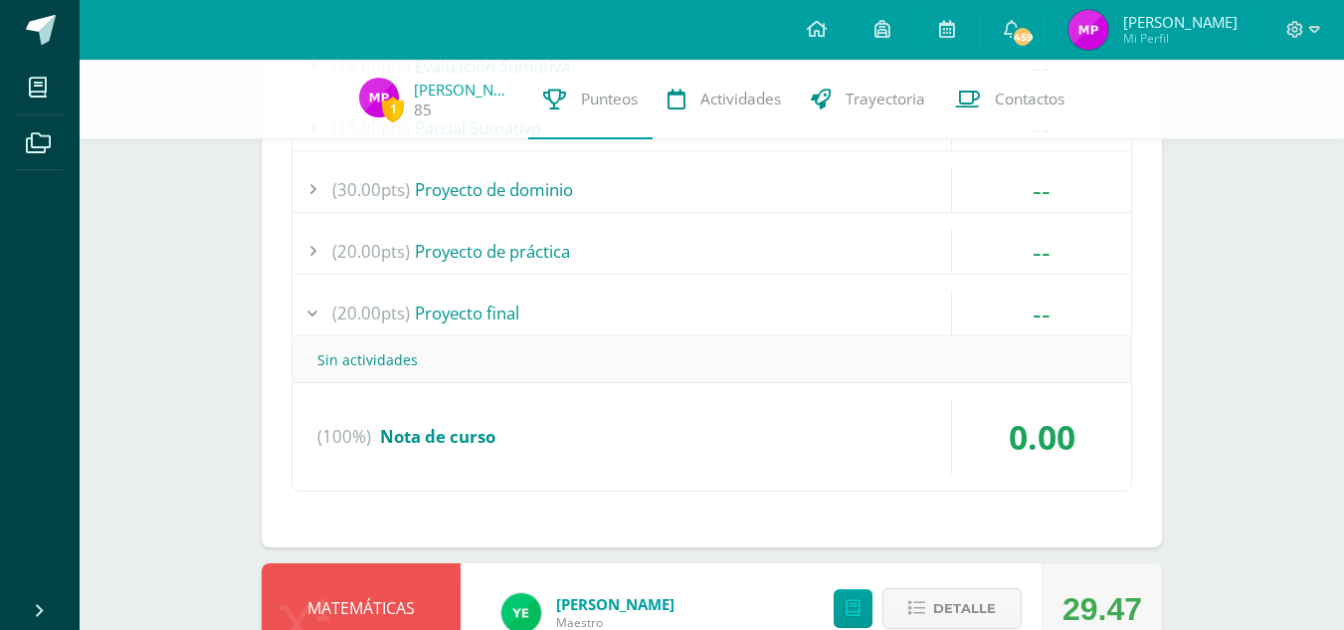
scroll to position [1311, 0]
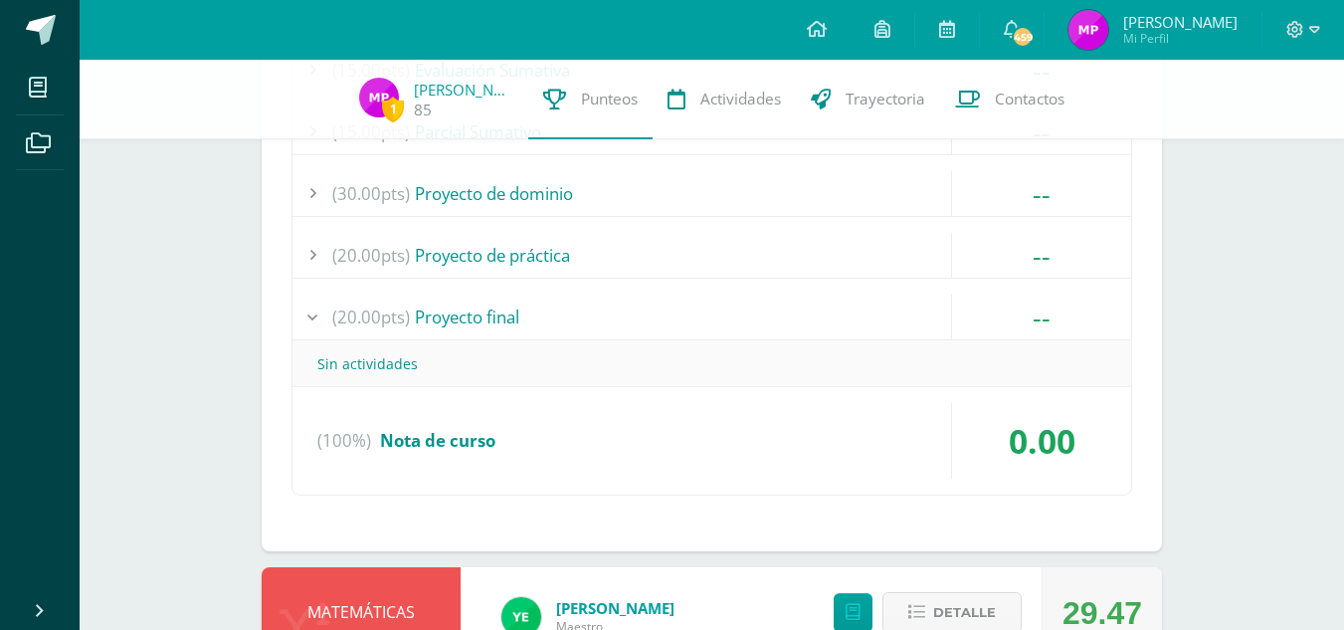
click at [819, 261] on div "(20.00pts) Proyecto de práctica" at bounding box center [711, 255] width 838 height 45
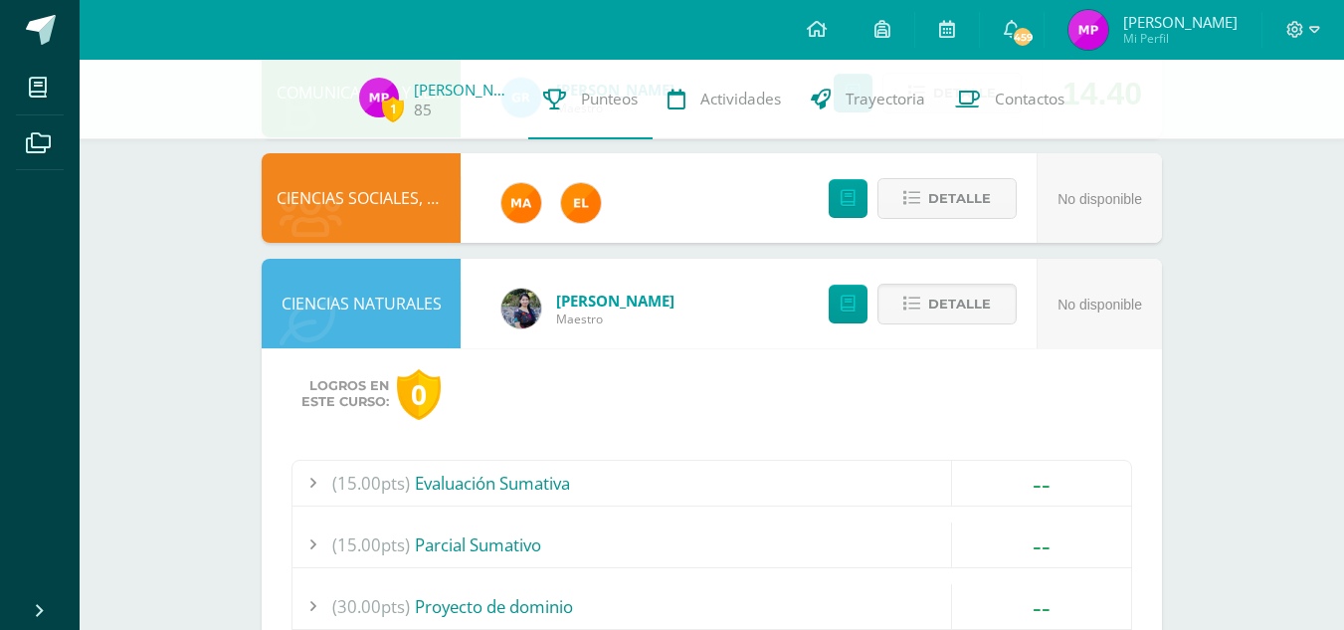
scroll to position [897, 0]
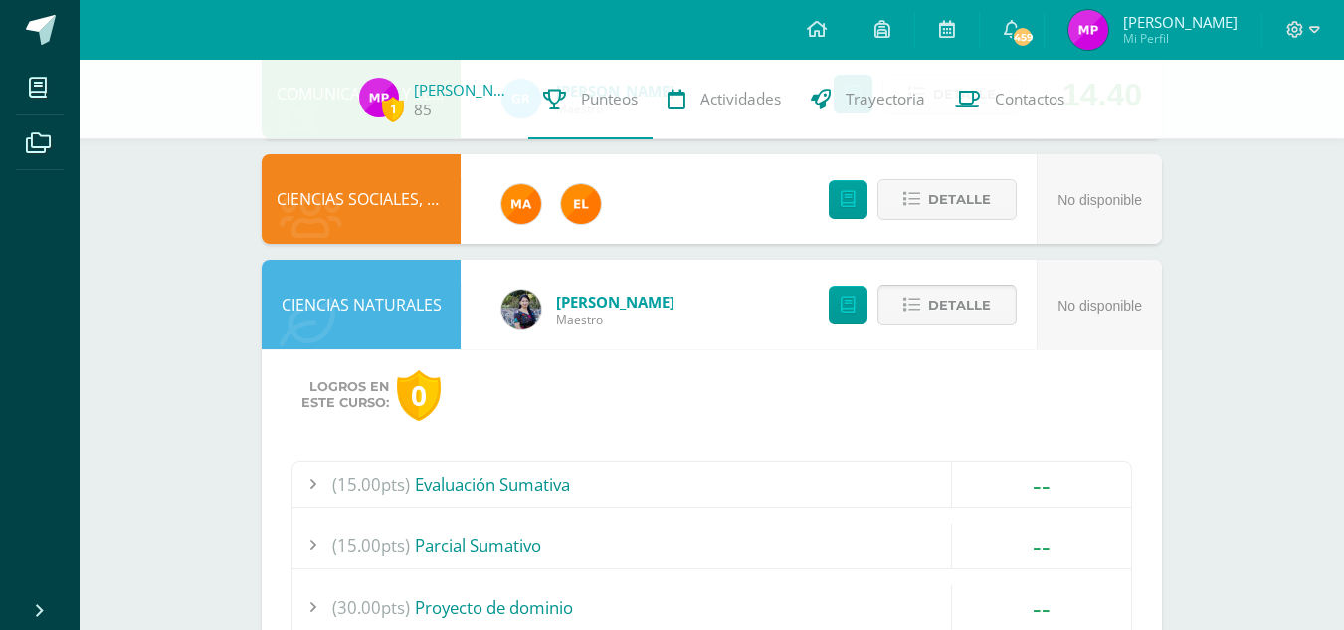
click at [939, 291] on span "Detalle" at bounding box center [959, 304] width 63 height 37
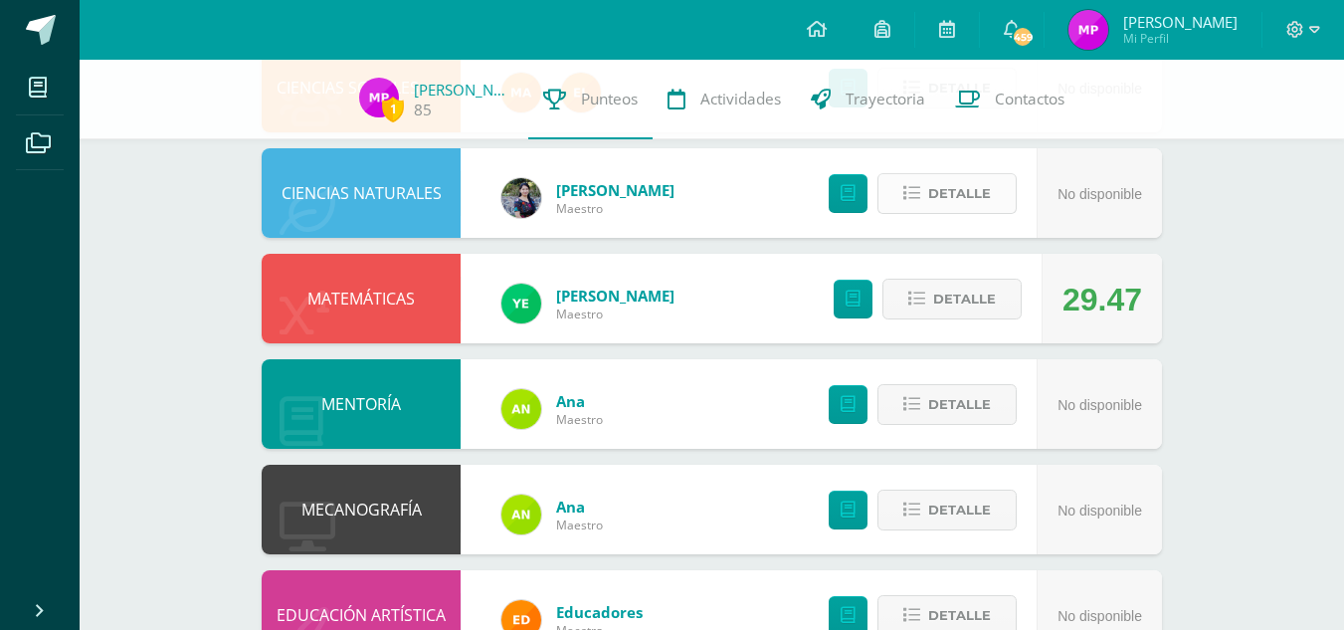
scroll to position [1007, 0]
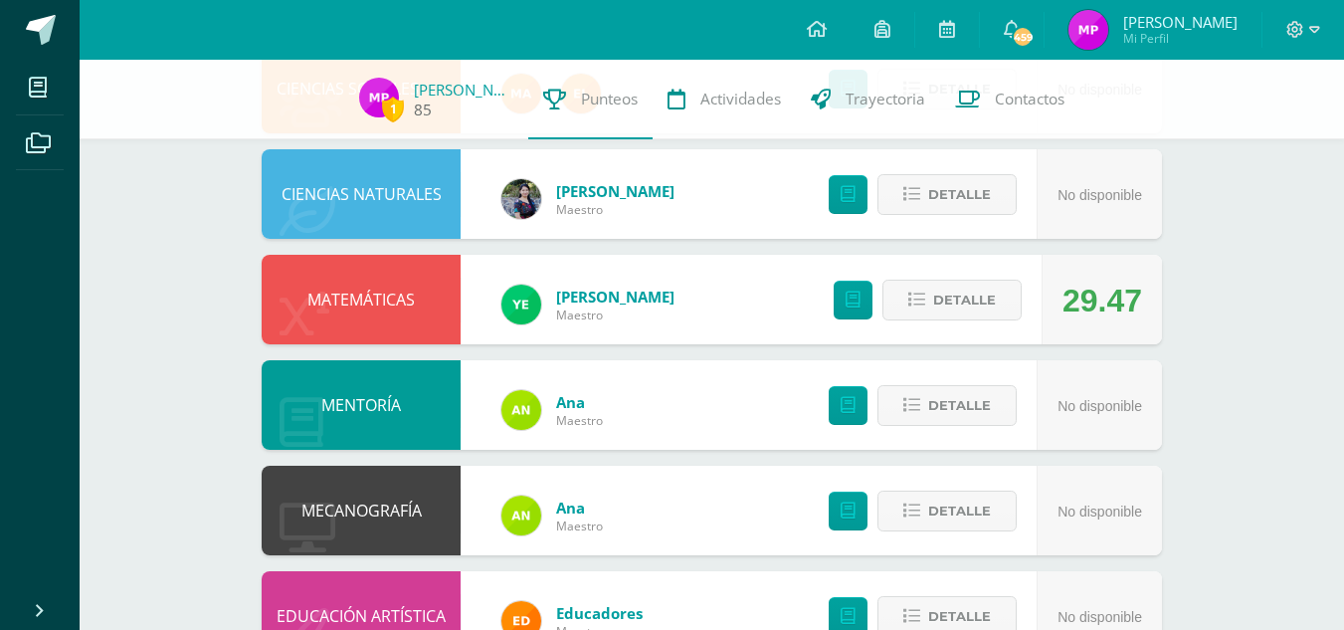
click at [390, 88] on img at bounding box center [379, 98] width 40 height 40
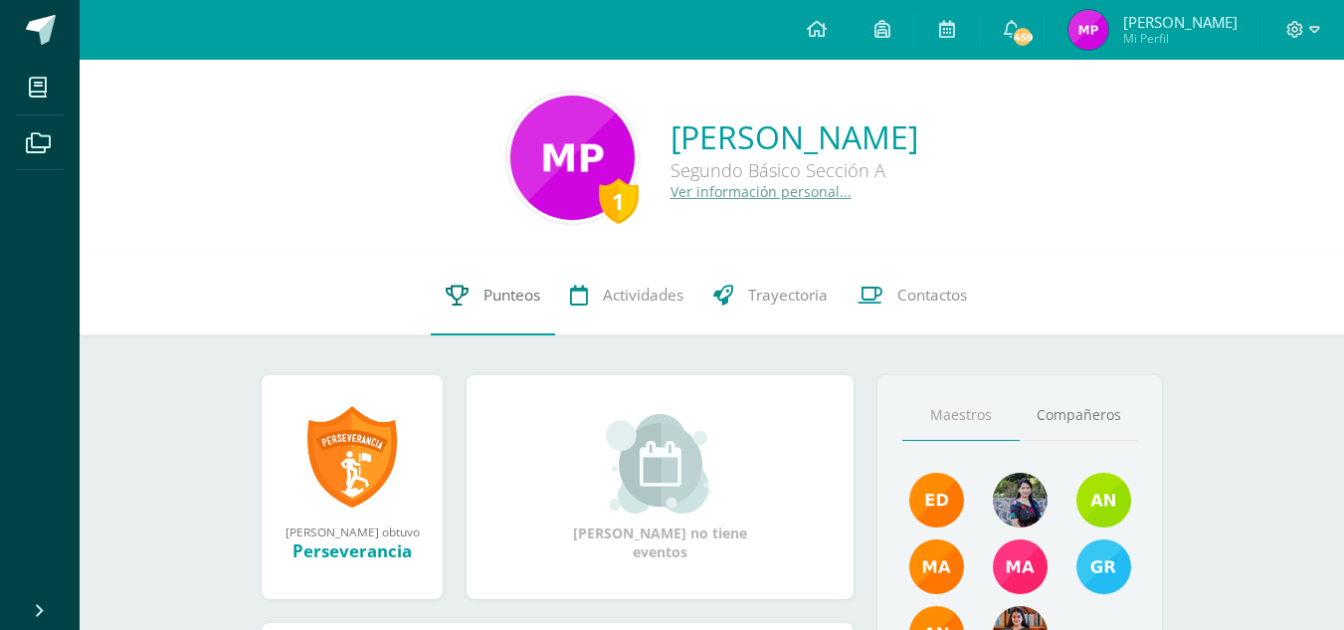
click at [488, 302] on span "Punteos" at bounding box center [511, 294] width 57 height 21
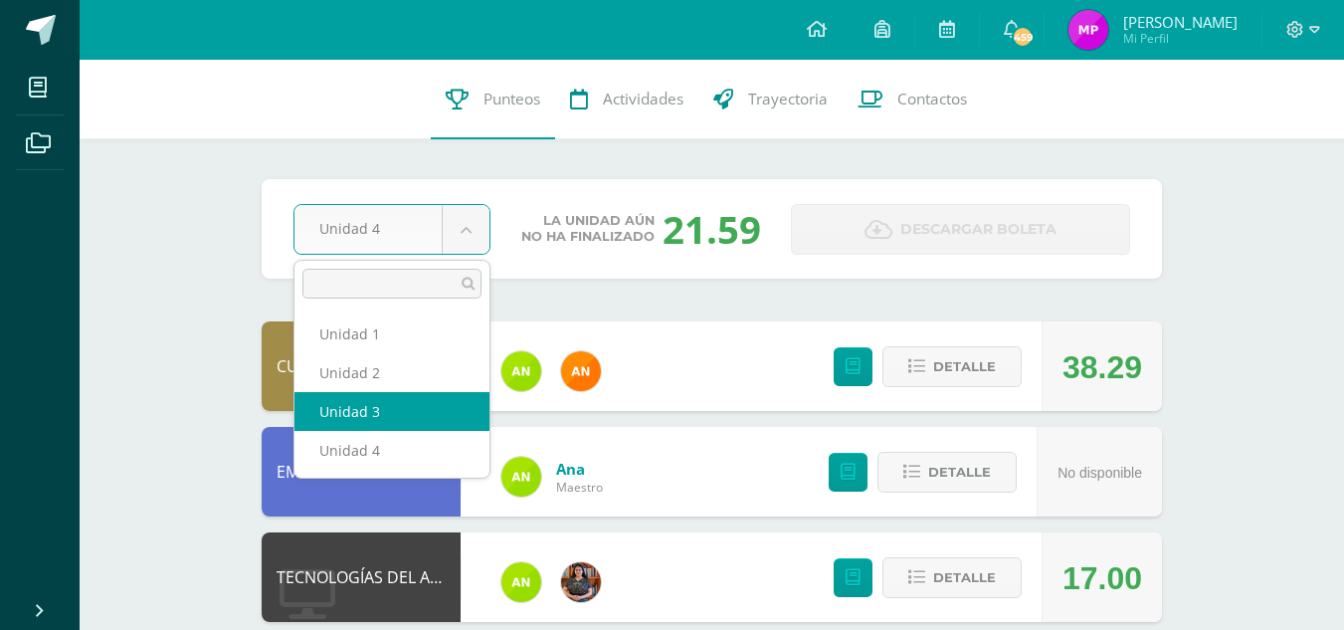
select select "Unidad 3"
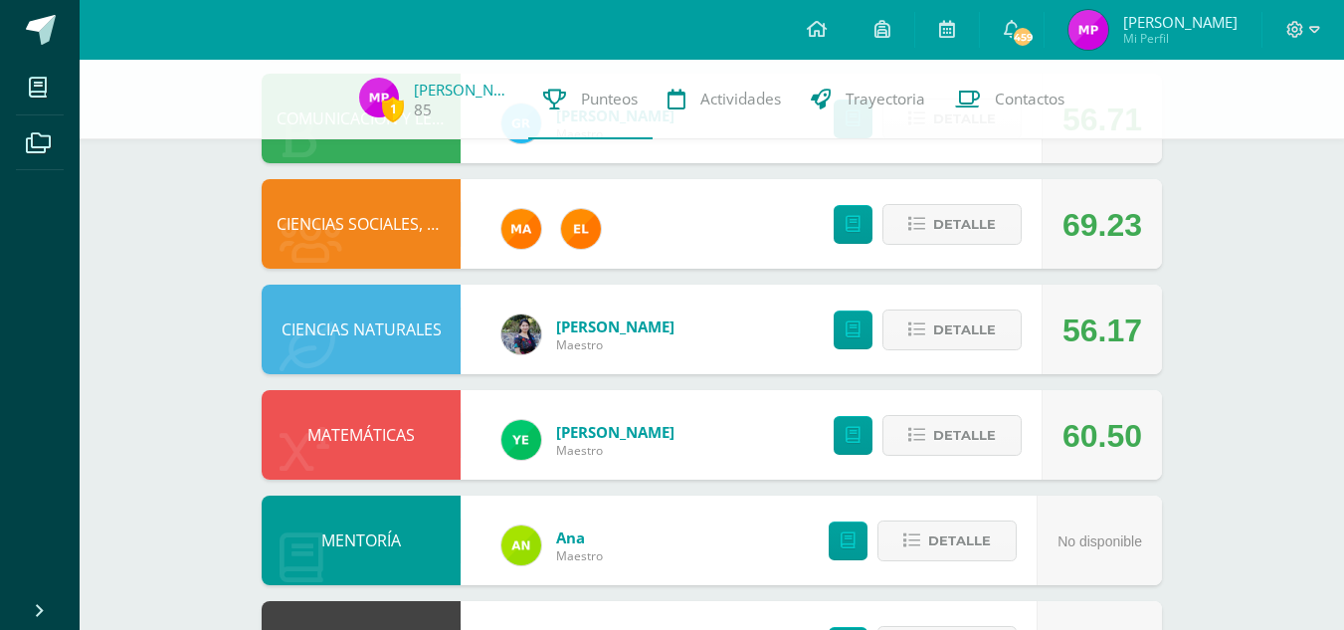
scroll to position [1078, 0]
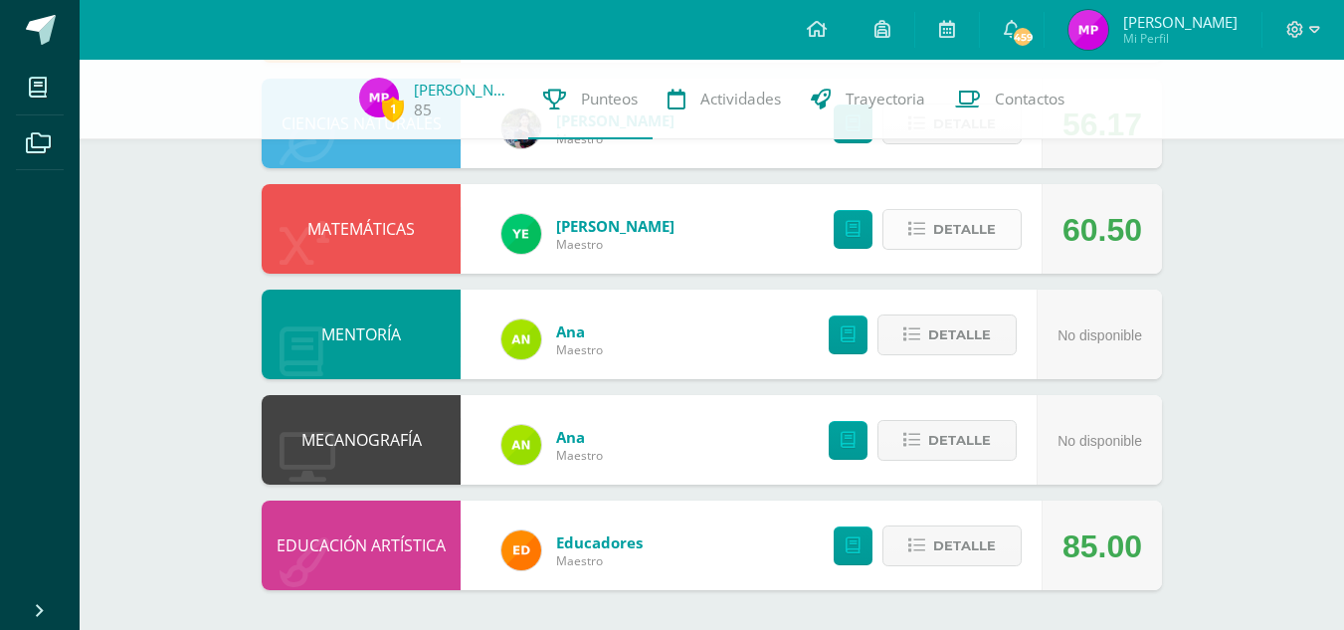
click at [955, 235] on span "Detalle" at bounding box center [964, 229] width 63 height 37
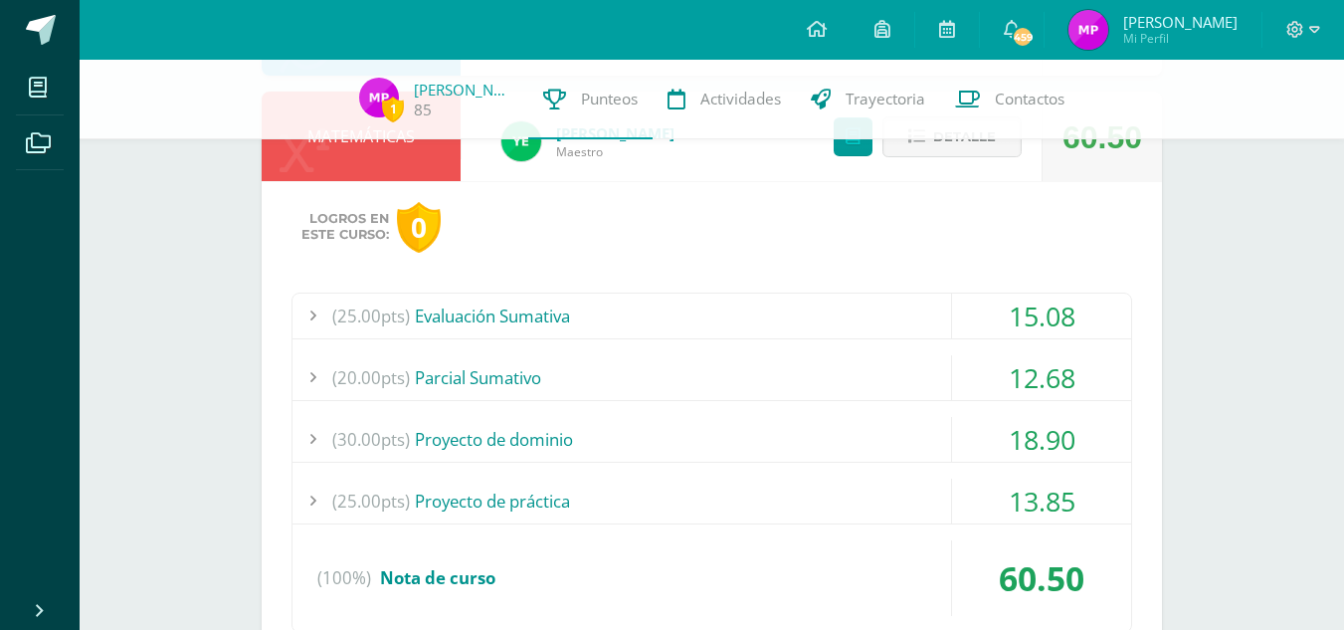
scroll to position [1172, 0]
click at [652, 306] on div "(25.00pts) Evaluación Sumativa" at bounding box center [711, 314] width 838 height 45
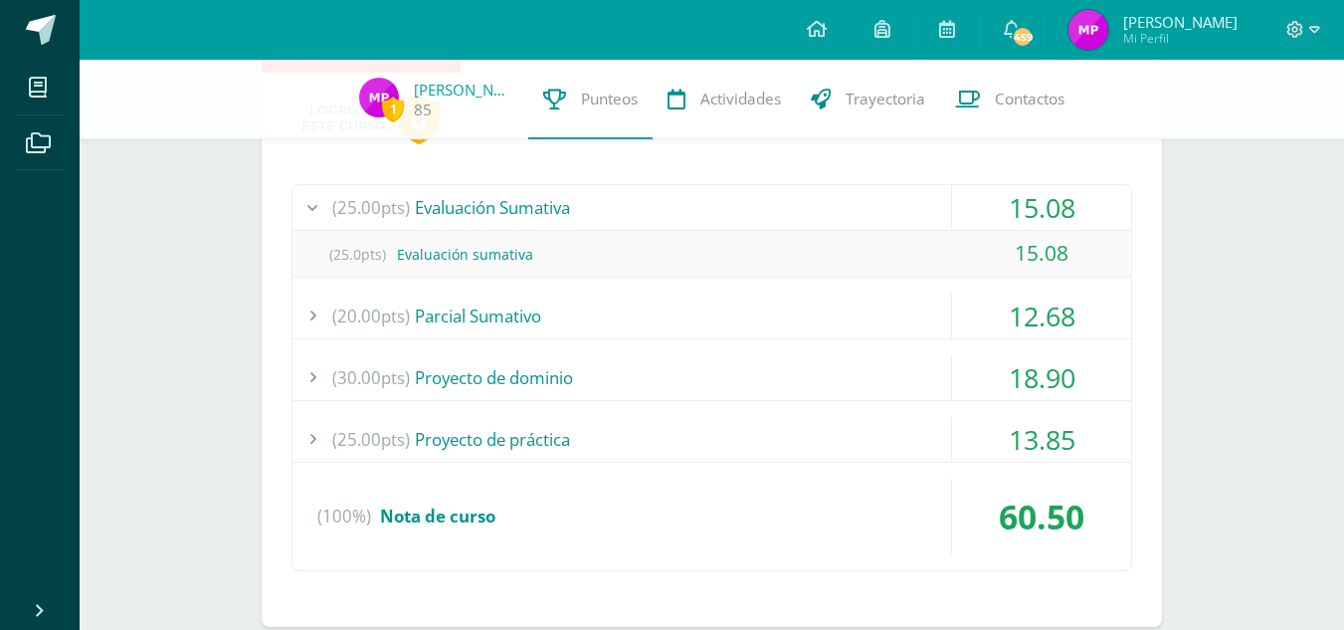
scroll to position [1280, 0]
click at [652, 306] on div "(20.00pts) [GEOGRAPHIC_DATA]" at bounding box center [711, 314] width 838 height 45
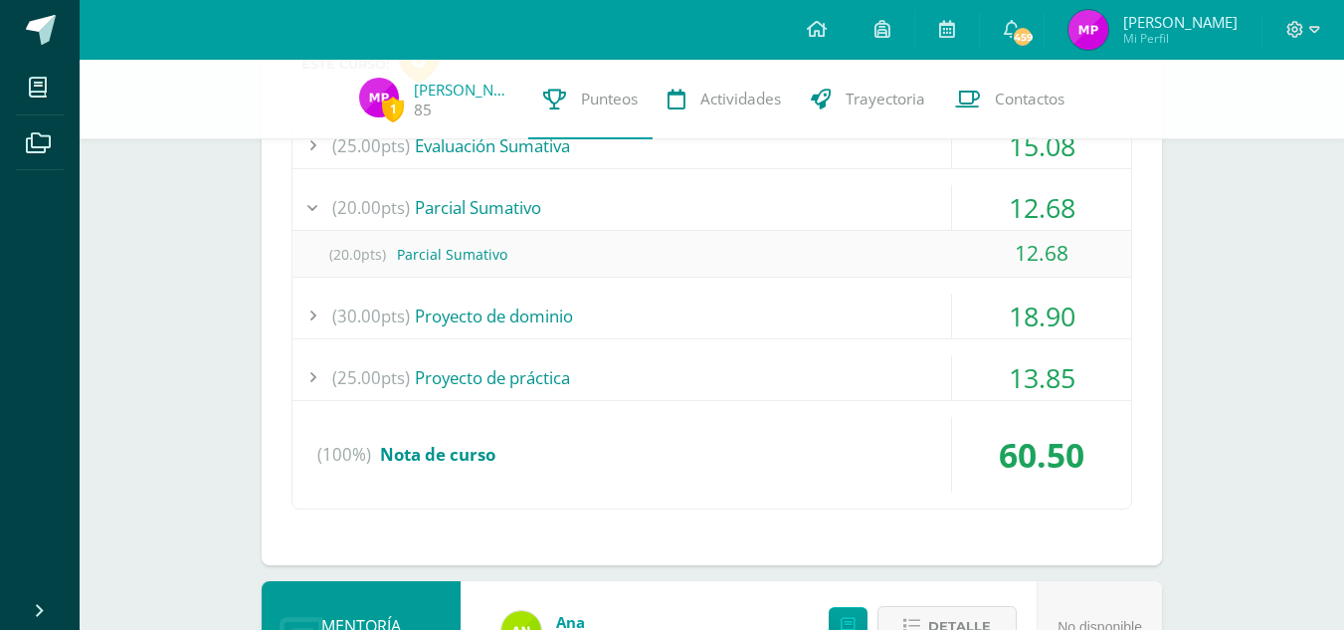
scroll to position [1343, 0]
click at [647, 316] on div "(30.00pts) Proyecto de dominio" at bounding box center [711, 313] width 838 height 45
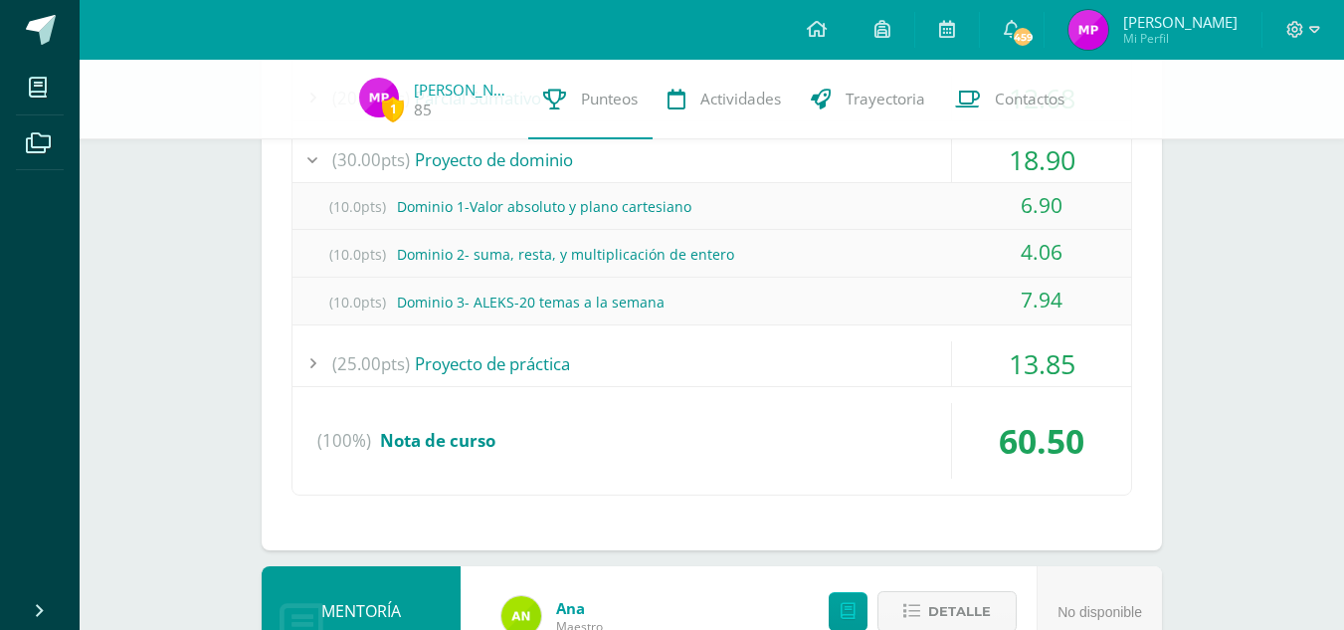
scroll to position [1451, 0]
click at [623, 381] on div "(25.00pts) Proyecto de práctica" at bounding box center [711, 362] width 838 height 45
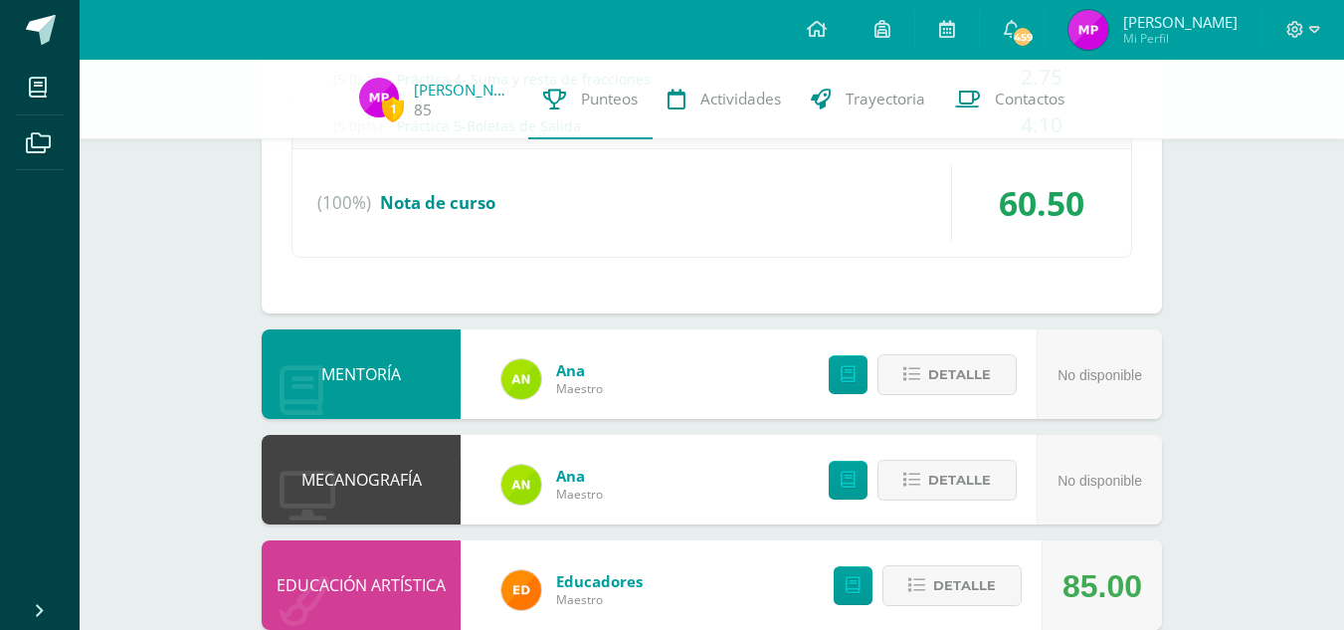
scroll to position [1822, 0]
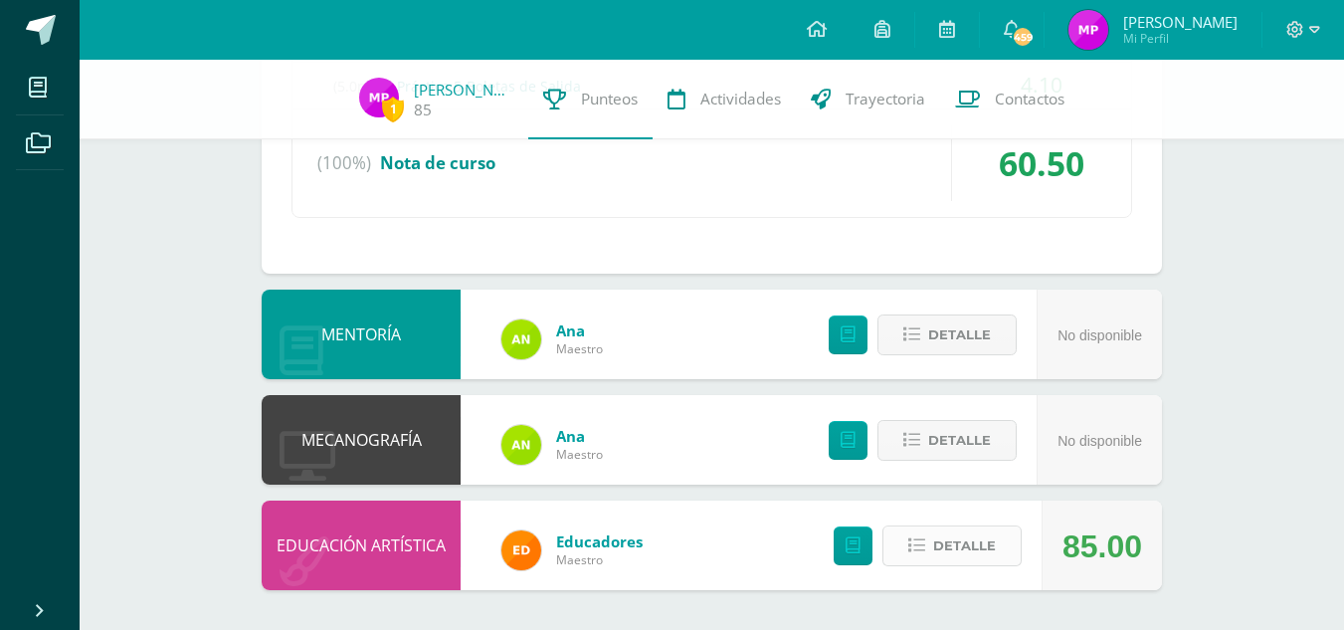
click at [912, 542] on icon at bounding box center [916, 545] width 17 height 17
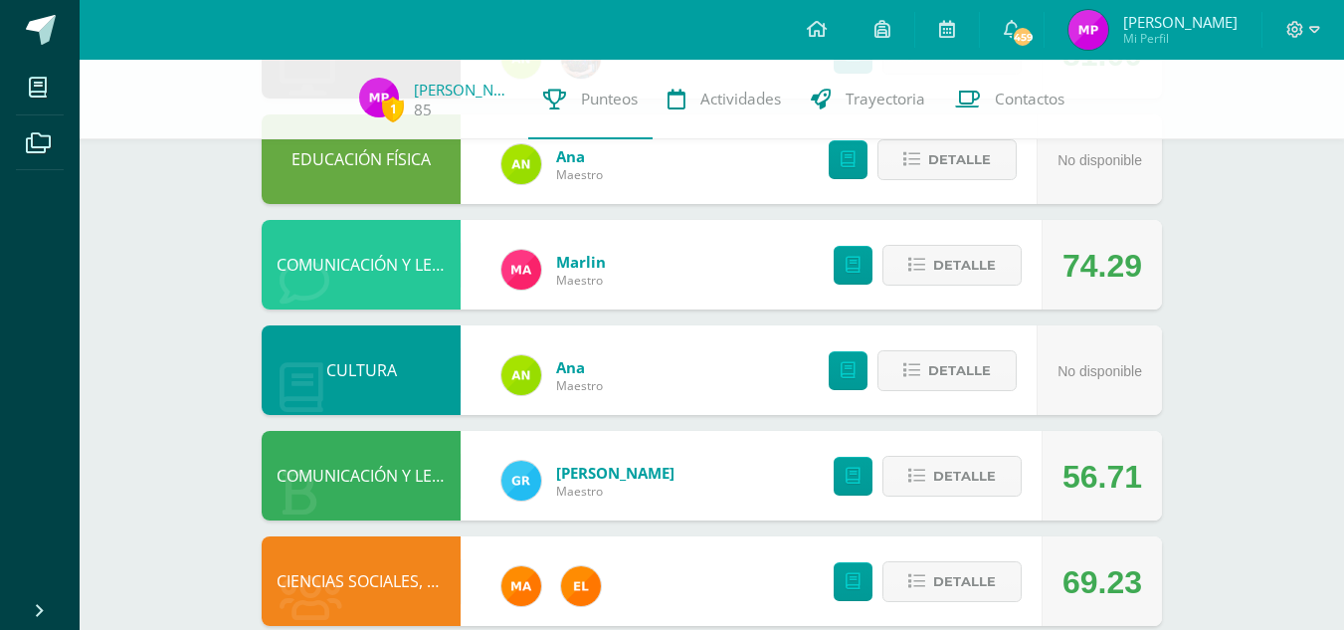
scroll to position [0, 0]
